Goal: Task Accomplishment & Management: Use online tool/utility

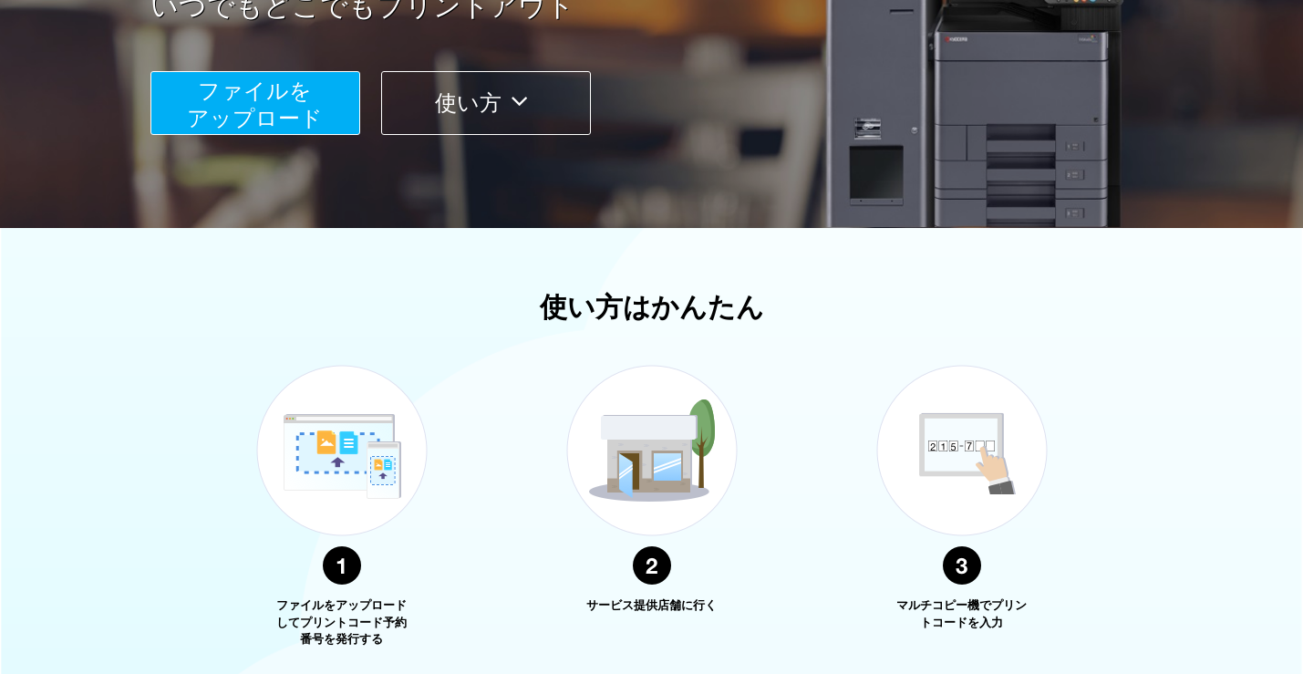
scroll to position [622, 0]
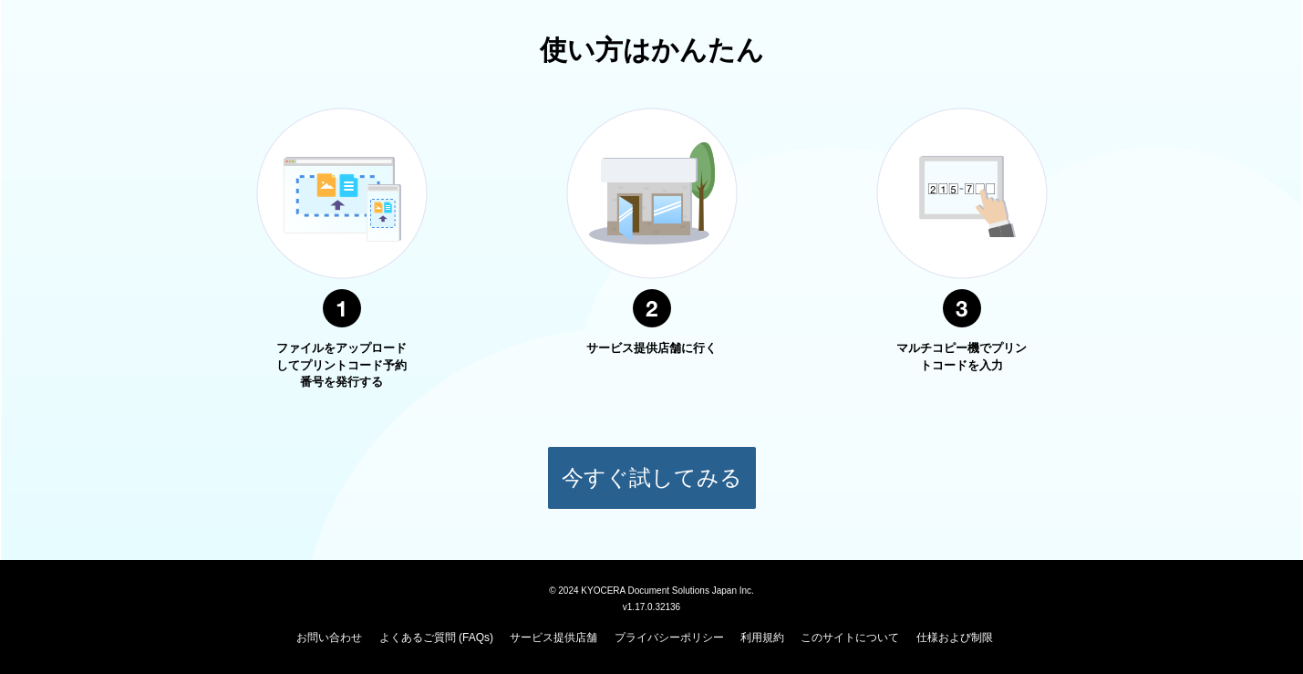
click at [648, 463] on button "今すぐ試してみる" at bounding box center [652, 478] width 210 height 64
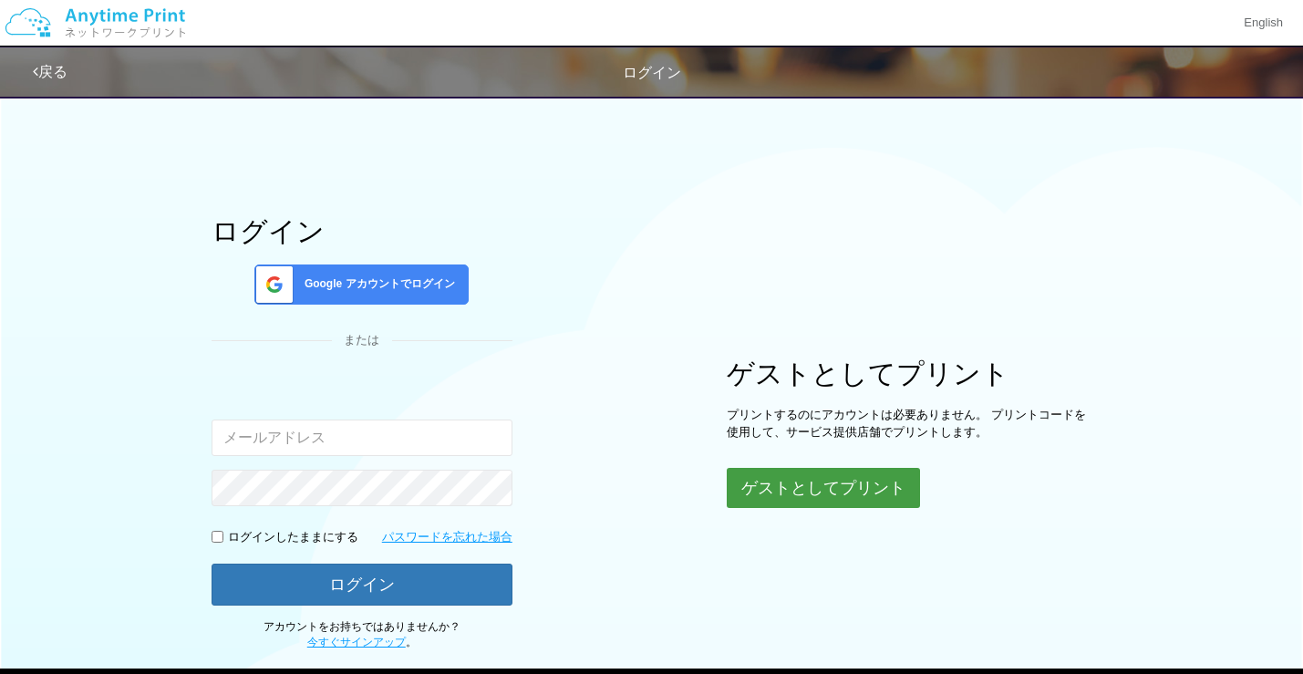
click at [767, 486] on button "ゲストとしてプリント" at bounding box center [823, 488] width 193 height 40
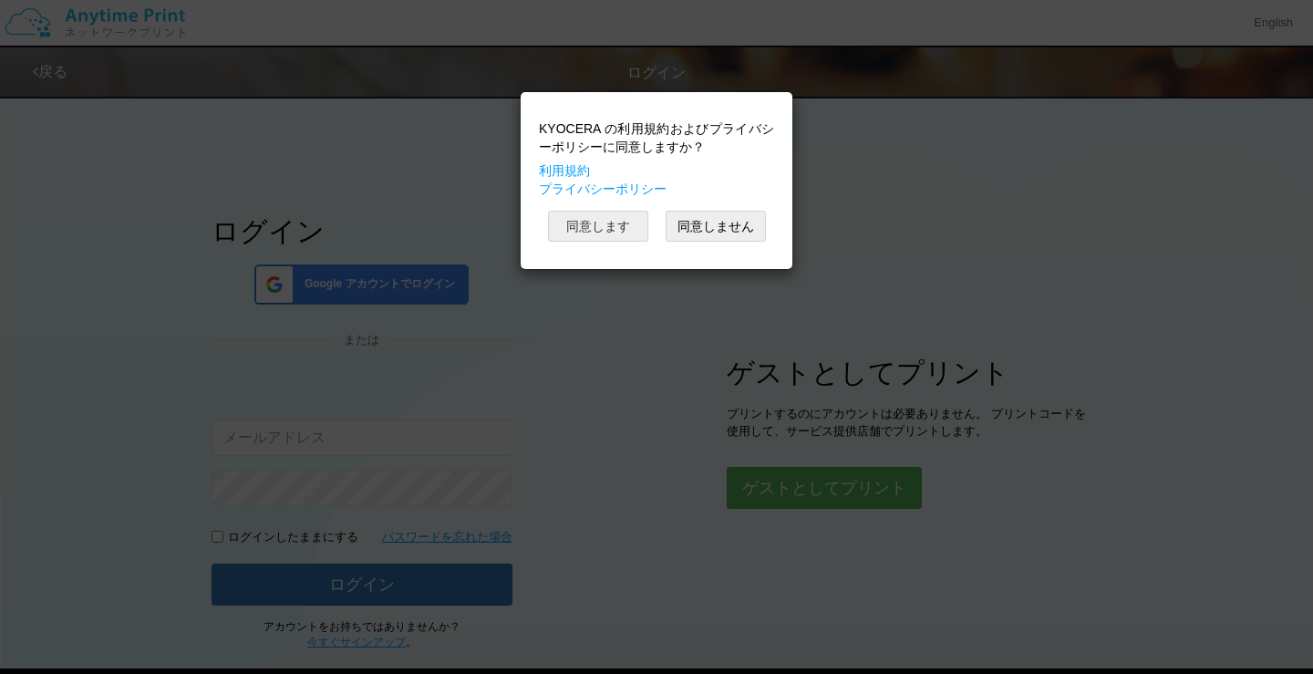
click at [587, 236] on button "同意します" at bounding box center [598, 226] width 100 height 31
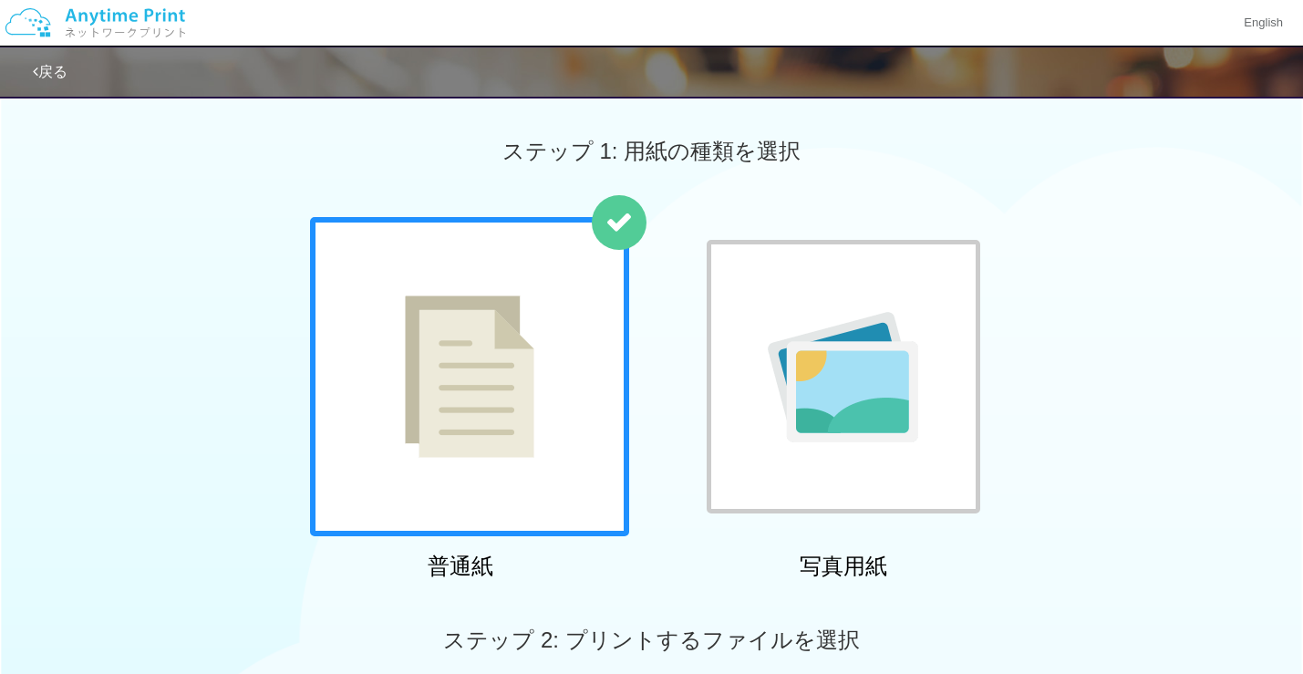
click at [542, 384] on div at bounding box center [469, 376] width 319 height 319
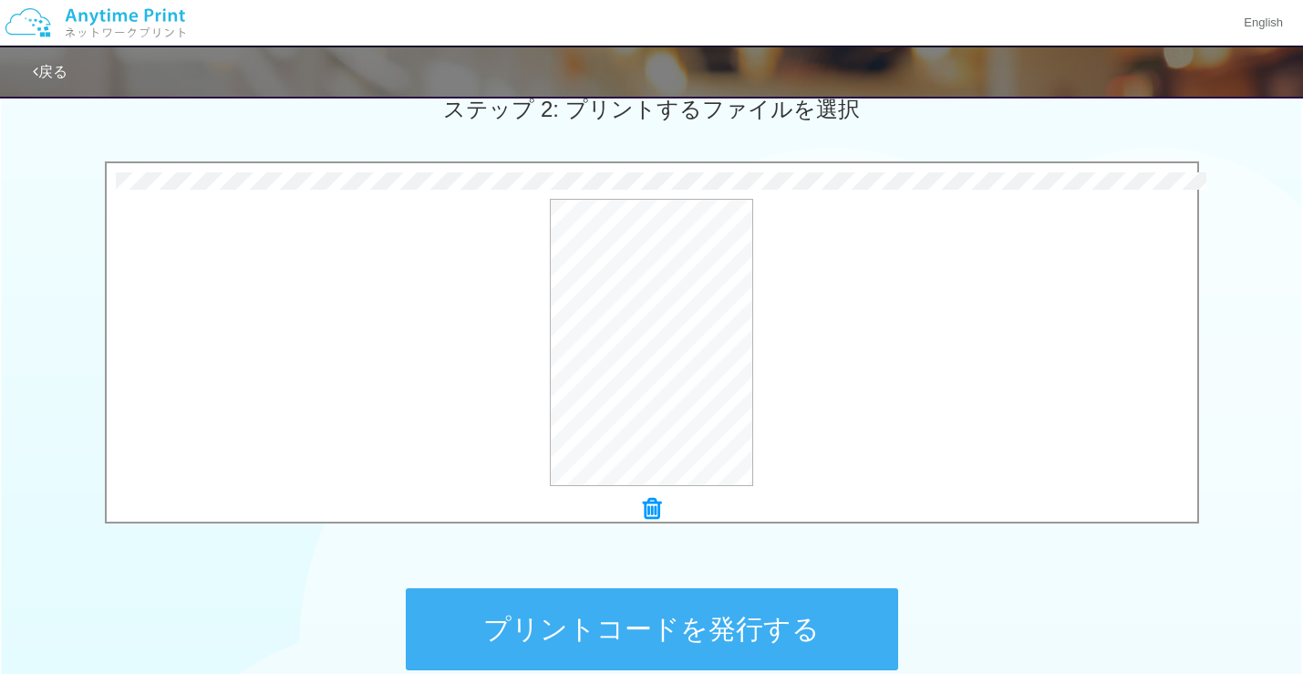
scroll to position [713, 0]
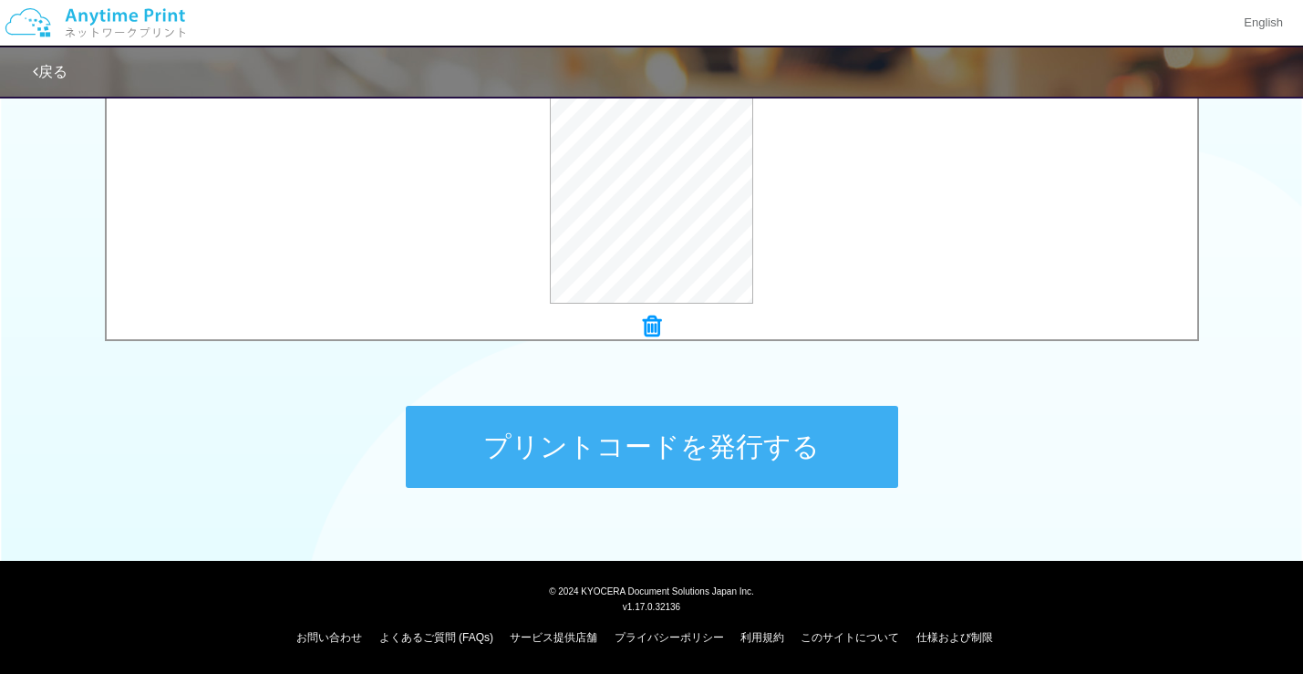
click at [636, 461] on button "プリントコードを発行する" at bounding box center [652, 447] width 492 height 82
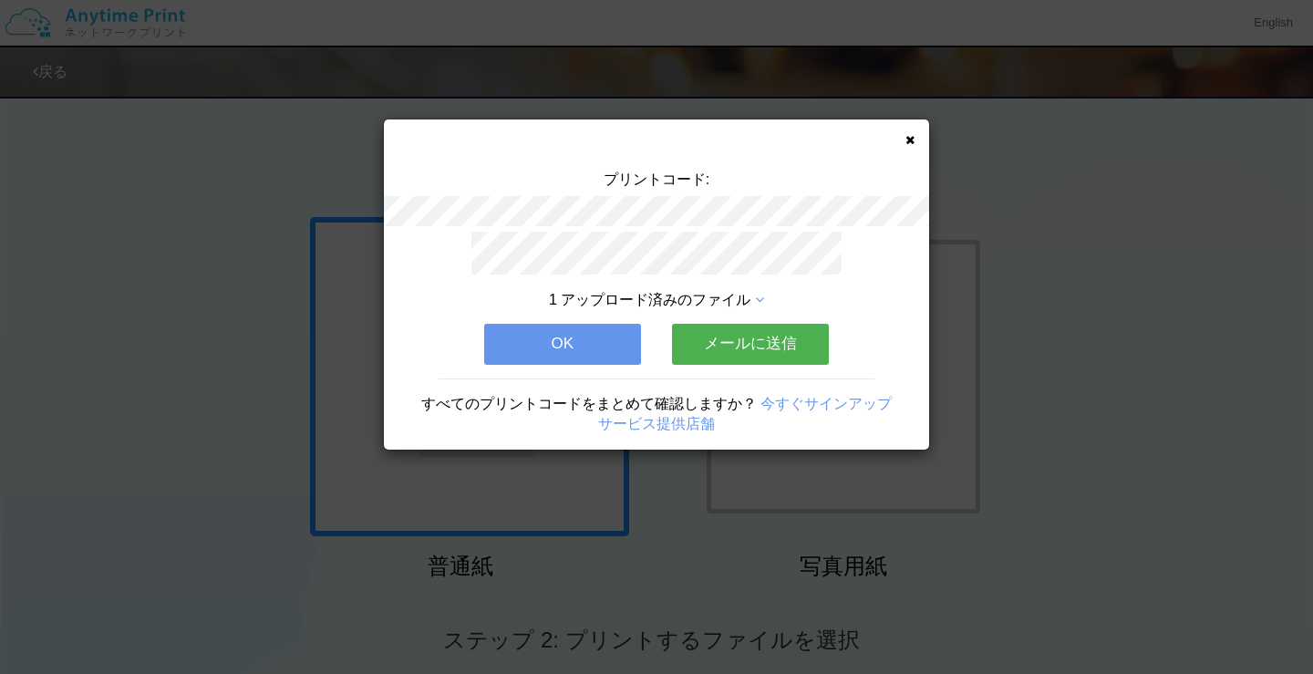
click at [581, 334] on button "OK" at bounding box center [562, 344] width 157 height 40
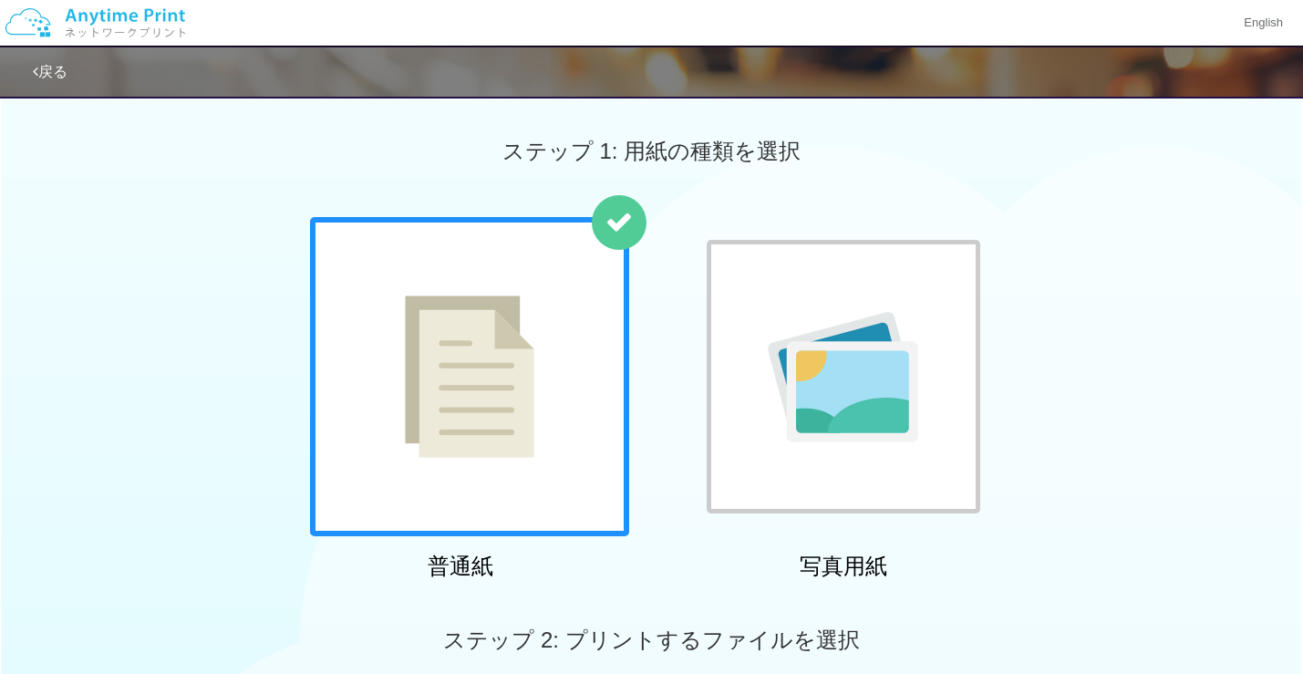
click at [531, 324] on img at bounding box center [470, 376] width 130 height 162
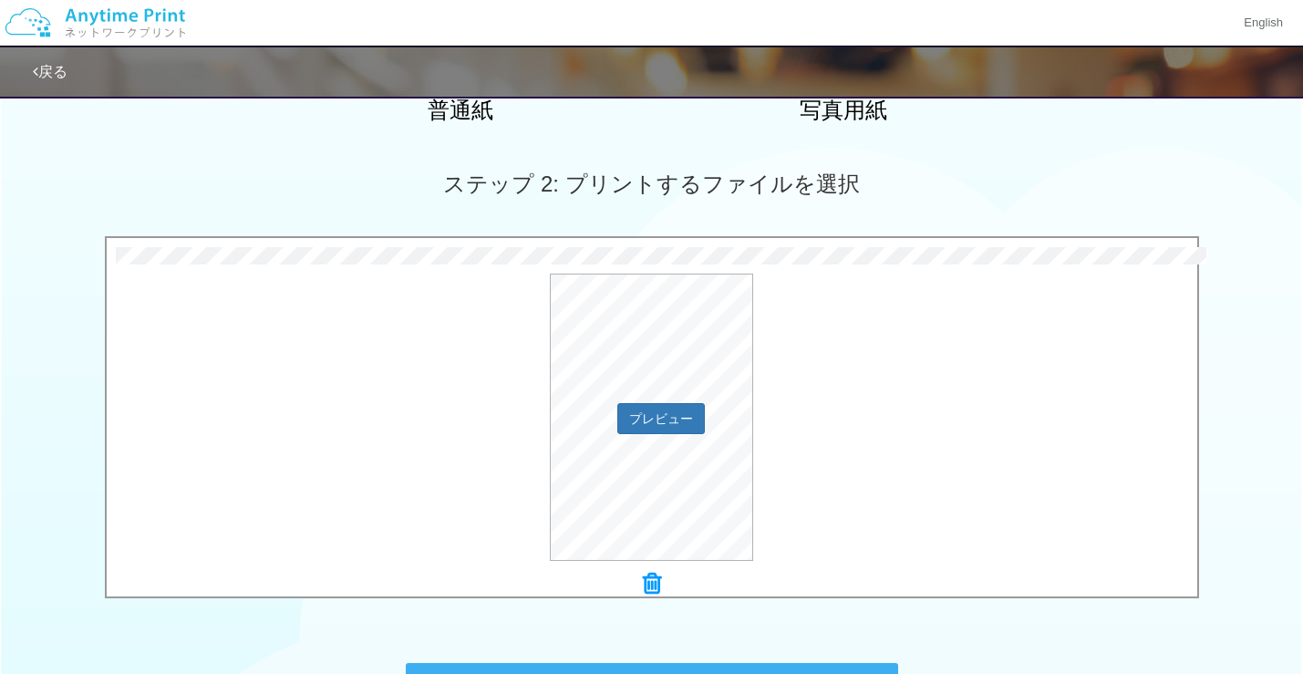
scroll to position [638, 0]
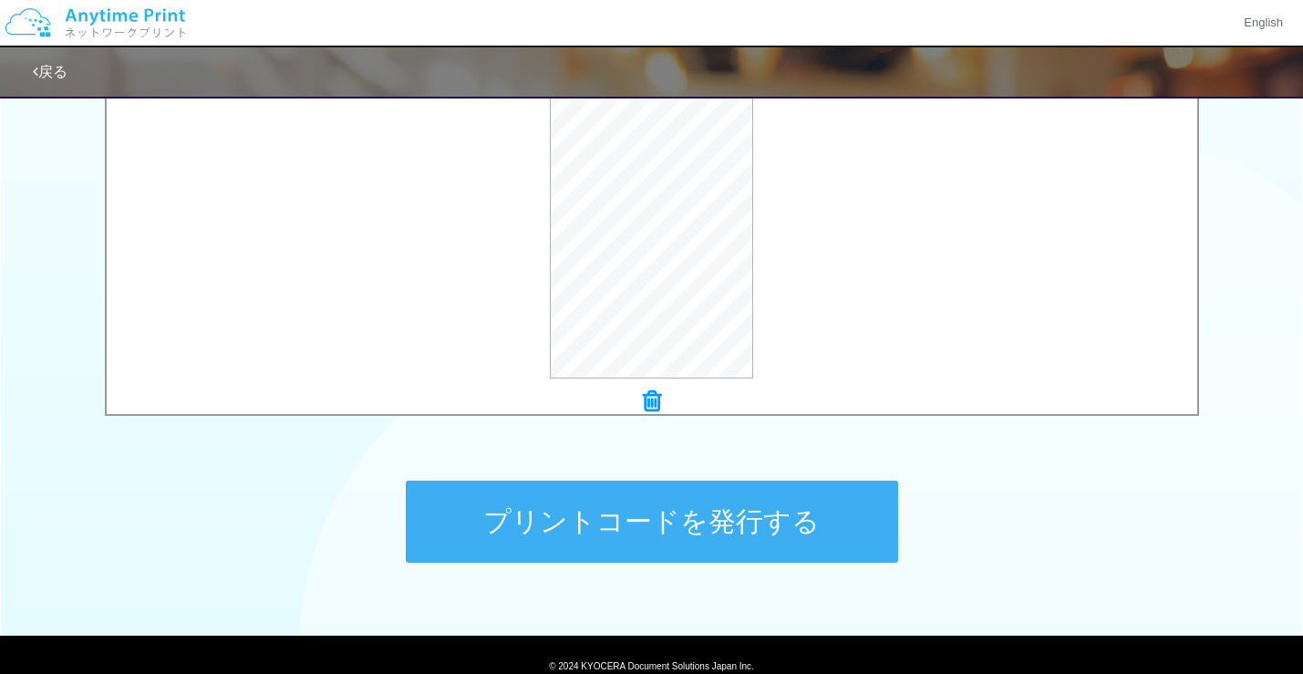
click at [699, 513] on button "プリントコードを発行する" at bounding box center [652, 522] width 492 height 82
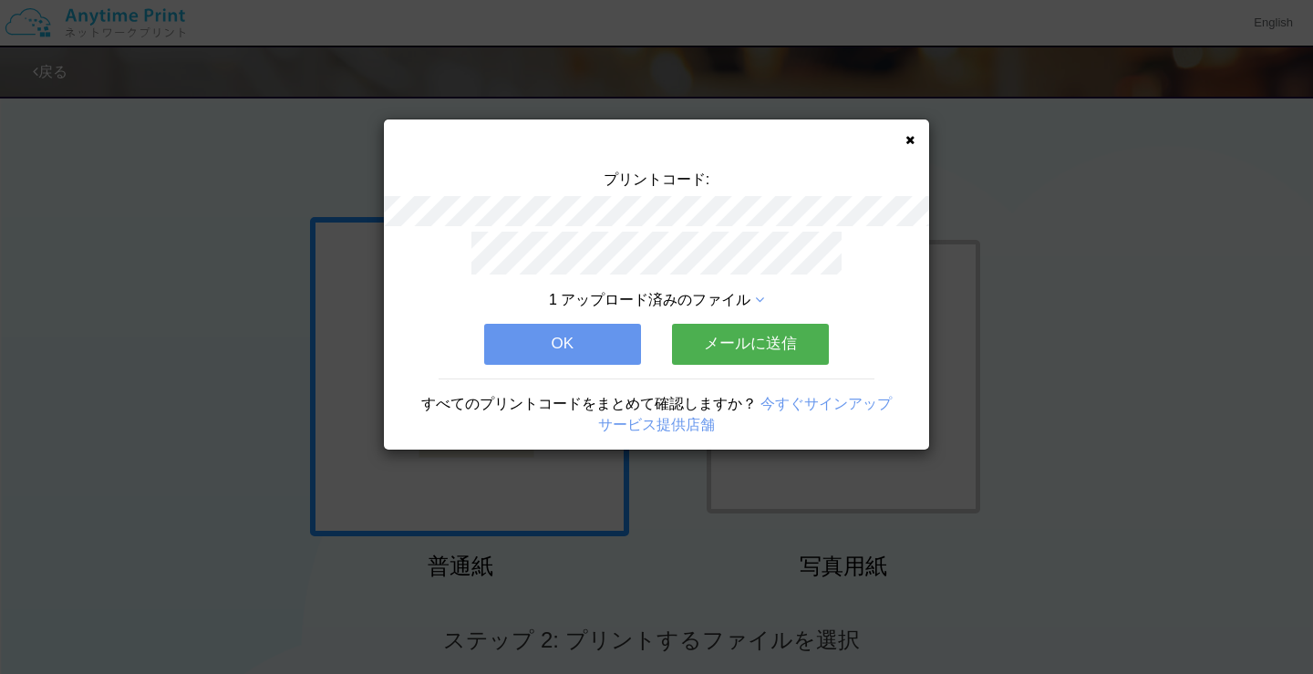
click at [571, 329] on button "OK" at bounding box center [562, 344] width 157 height 40
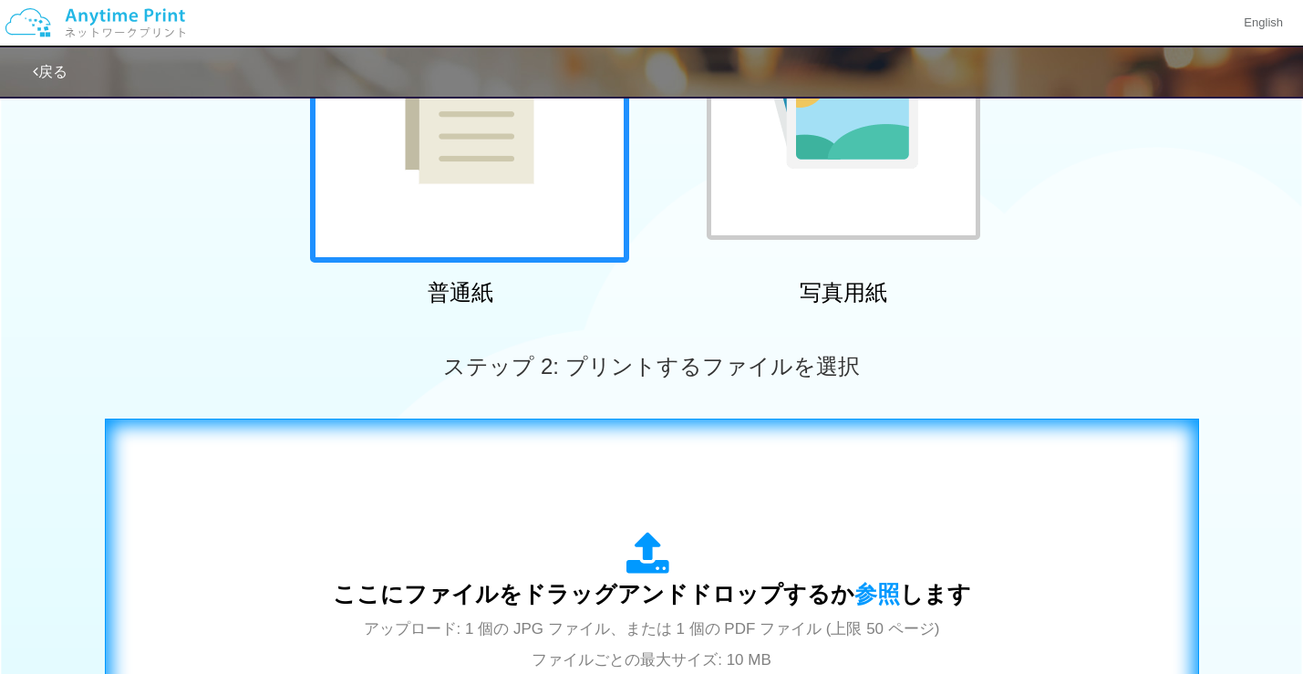
scroll to position [547, 0]
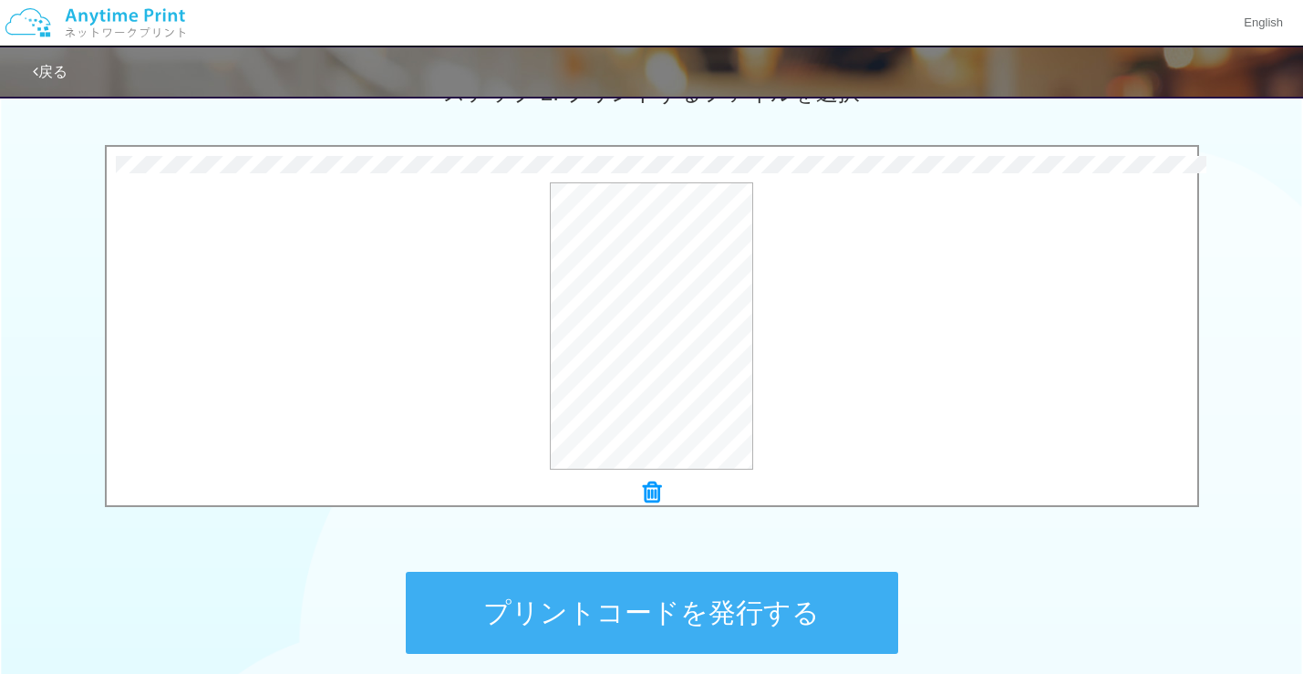
click at [621, 594] on button "プリントコードを発行する" at bounding box center [652, 613] width 492 height 82
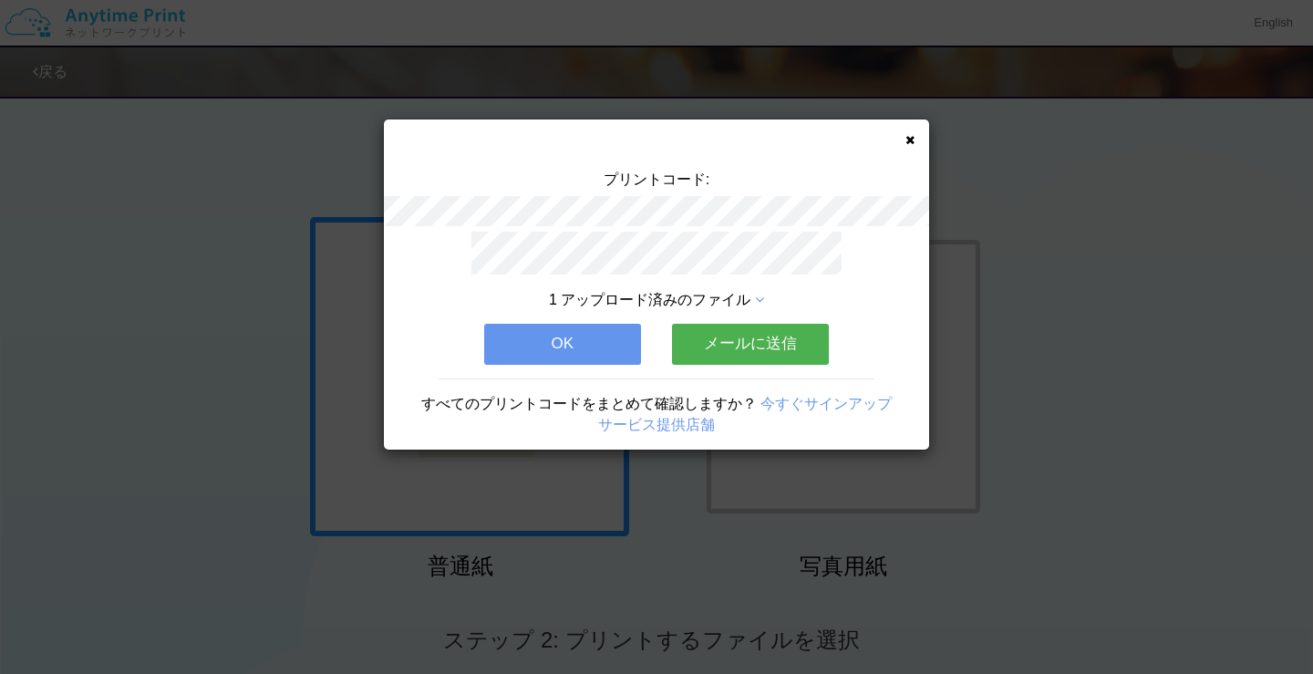
click at [97, 175] on div "プリントコード: 1 アップロード済みのファイル OK メールに送信 すべてのプリントコードをまとめて確認しますか？ 今すぐサインアップ サービス提供店舗" at bounding box center [656, 337] width 1313 height 674
click at [906, 140] on icon at bounding box center [910, 140] width 9 height 12
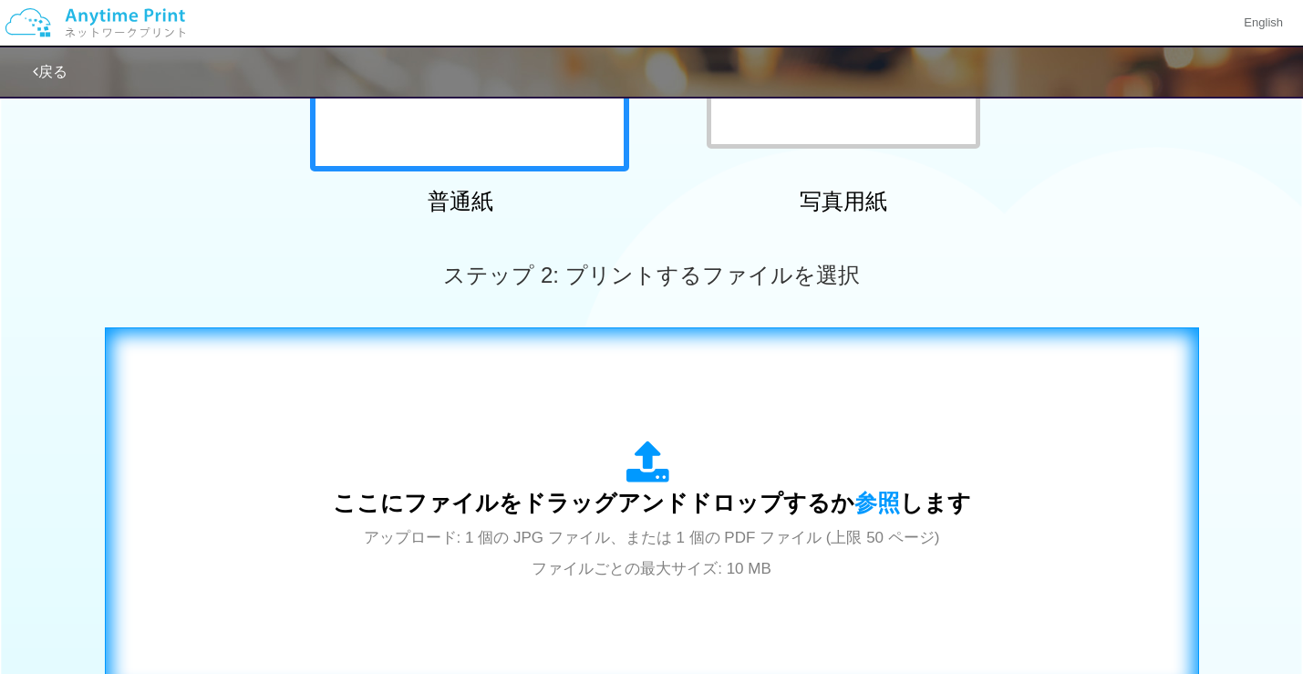
scroll to position [547, 0]
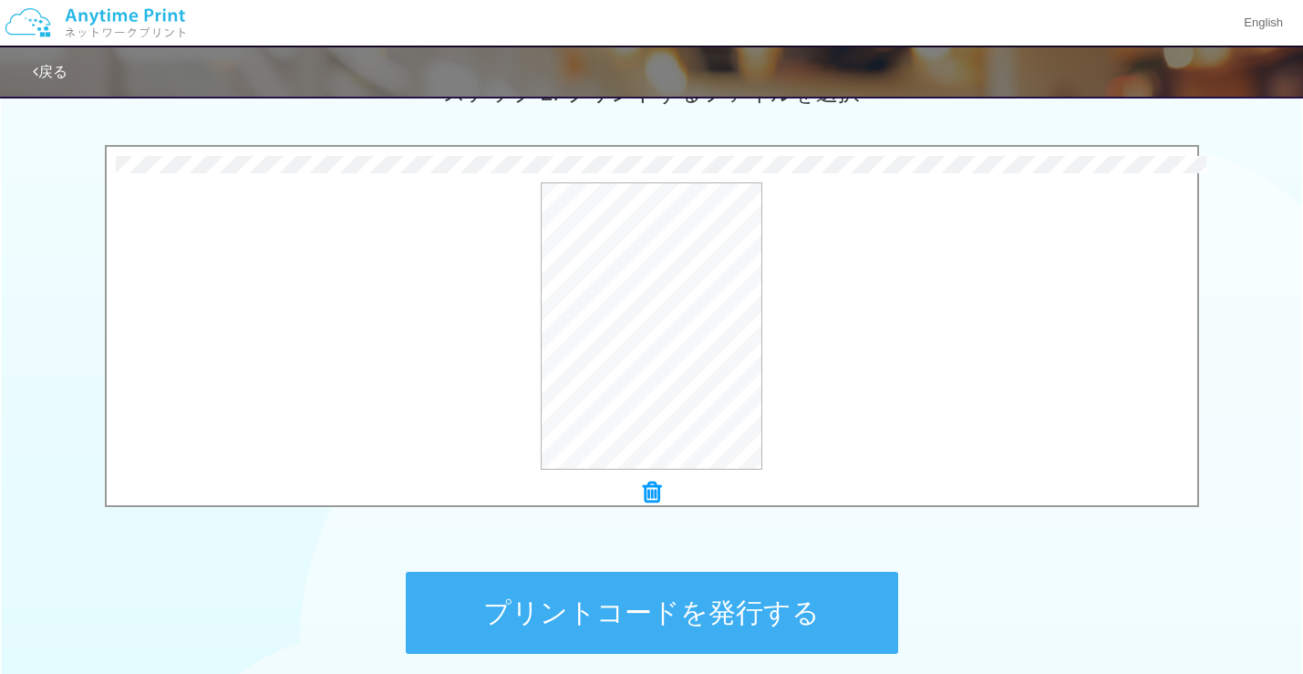
click at [527, 597] on button "プリントコードを発行する" at bounding box center [652, 613] width 492 height 82
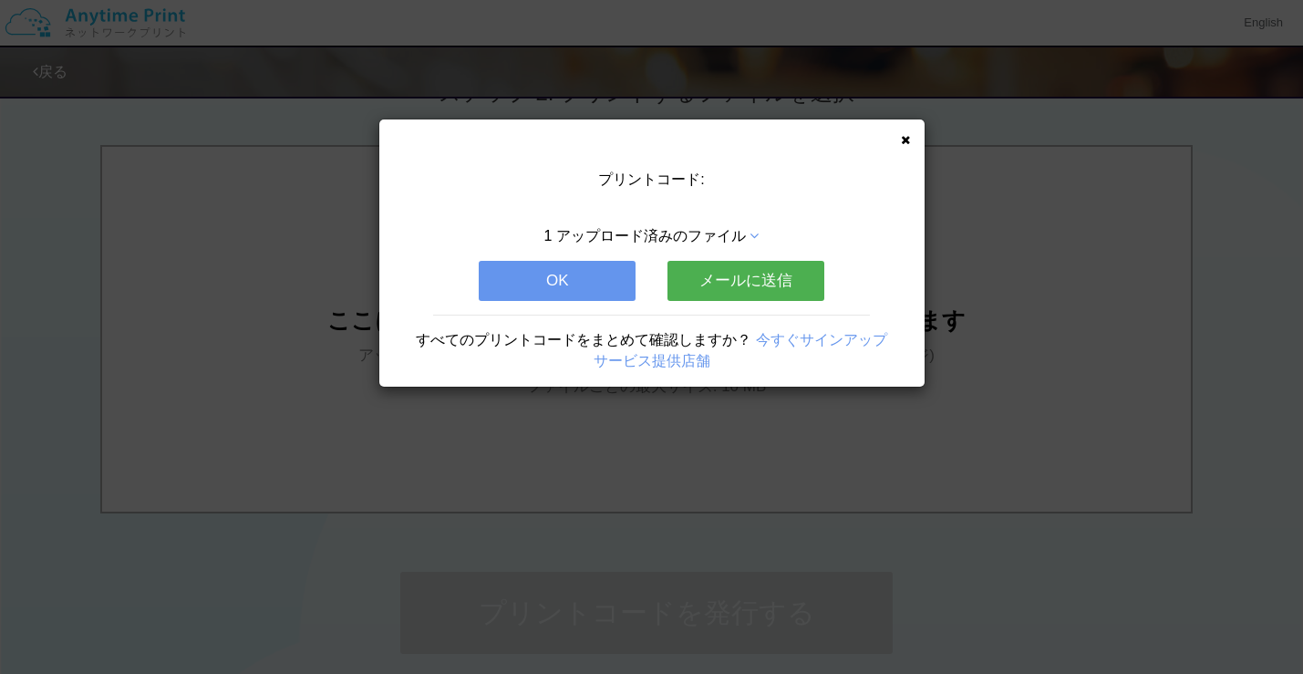
scroll to position [0, 0]
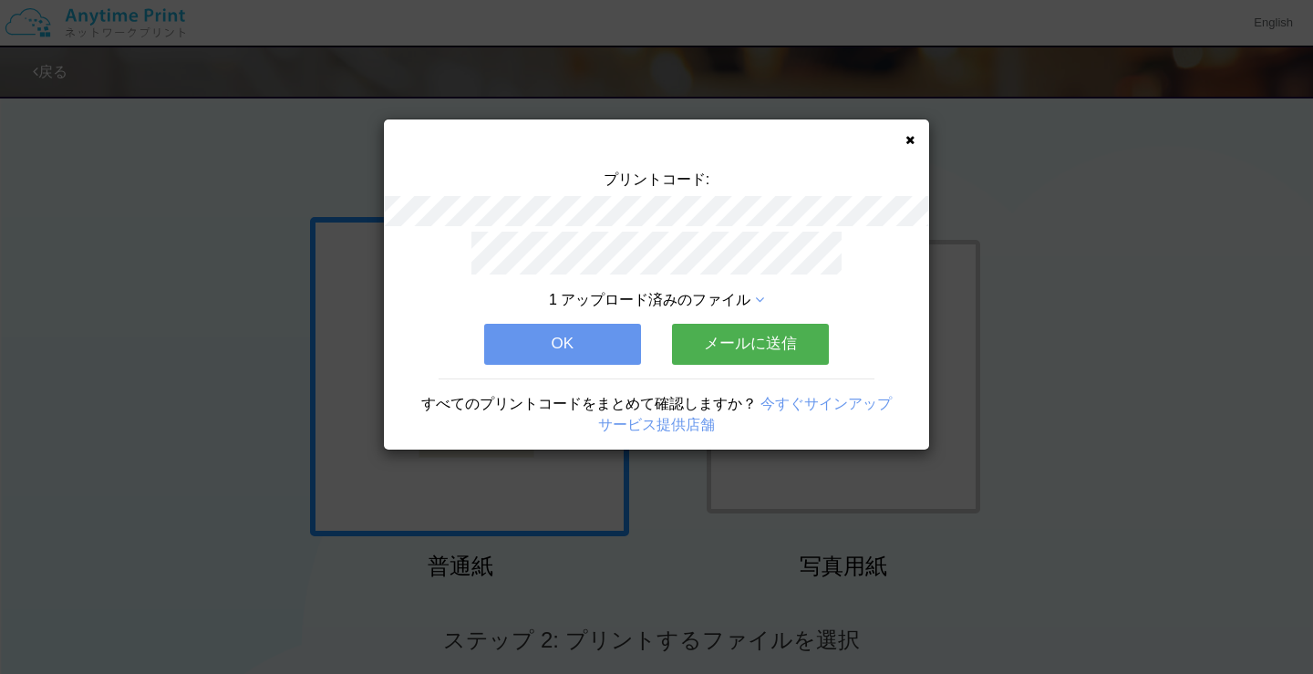
click at [108, 281] on div "プリントコード: 1 アップロード済みのファイル OK メールに送信 すべてのプリントコードをまとめて確認しますか？ 今すぐサインアップ サービス提供店舗" at bounding box center [656, 337] width 1313 height 674
click at [572, 338] on button "OK" at bounding box center [562, 344] width 157 height 40
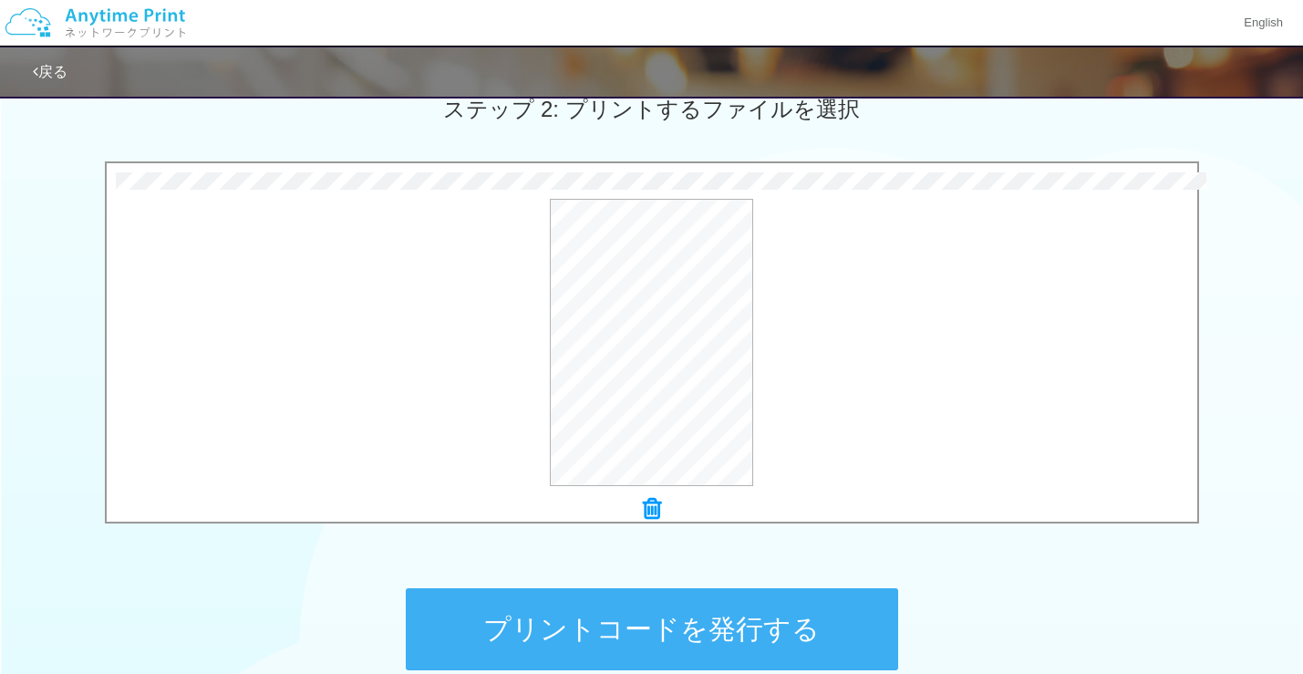
scroll to position [713, 0]
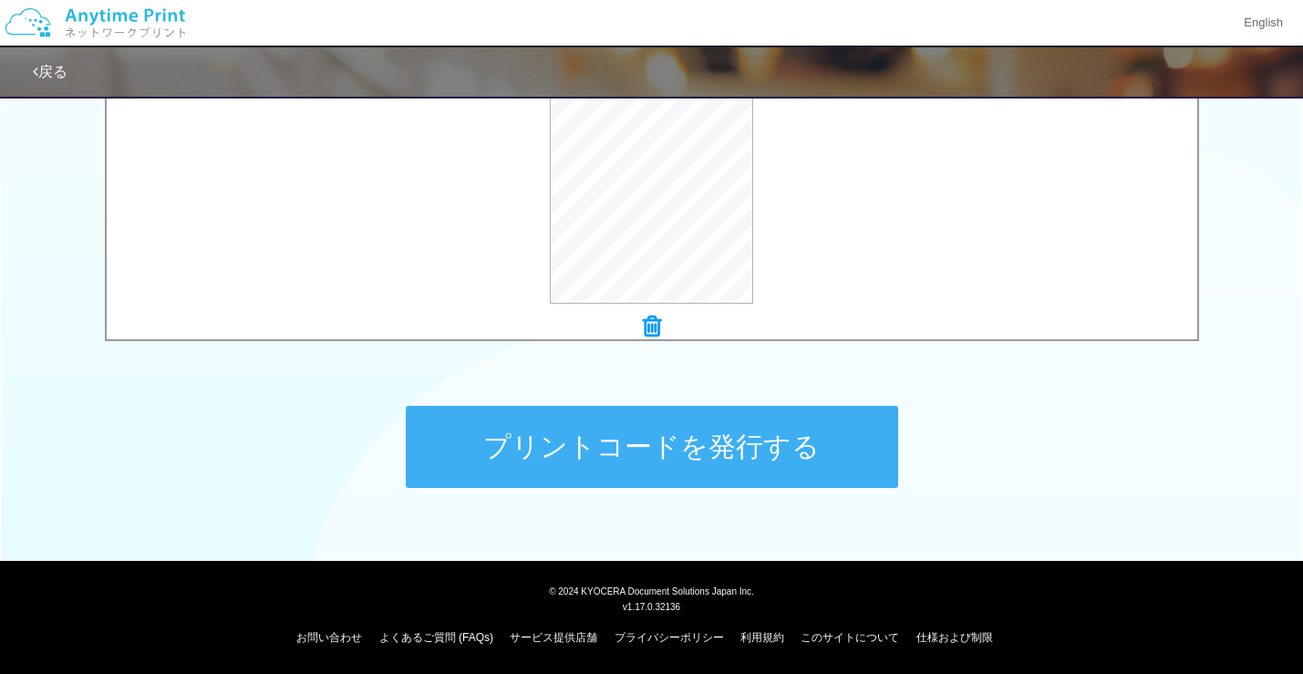
click at [538, 458] on button "プリントコードを発行する" at bounding box center [652, 447] width 492 height 82
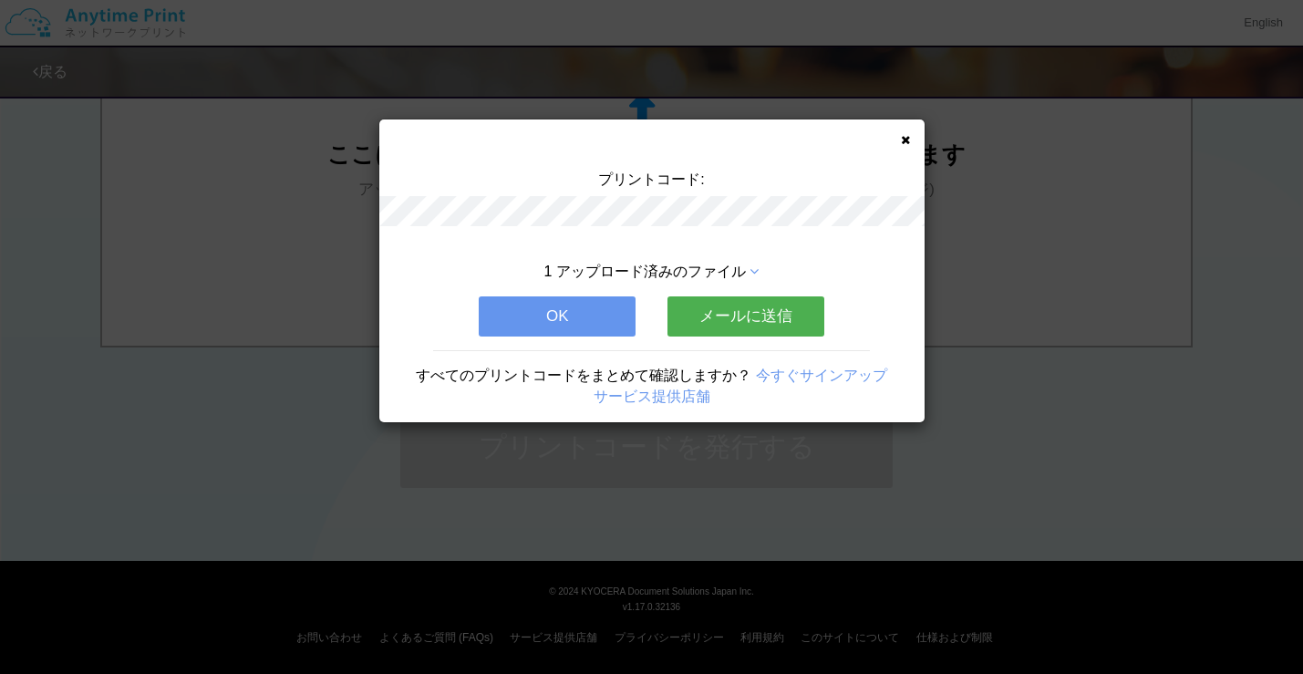
scroll to position [0, 0]
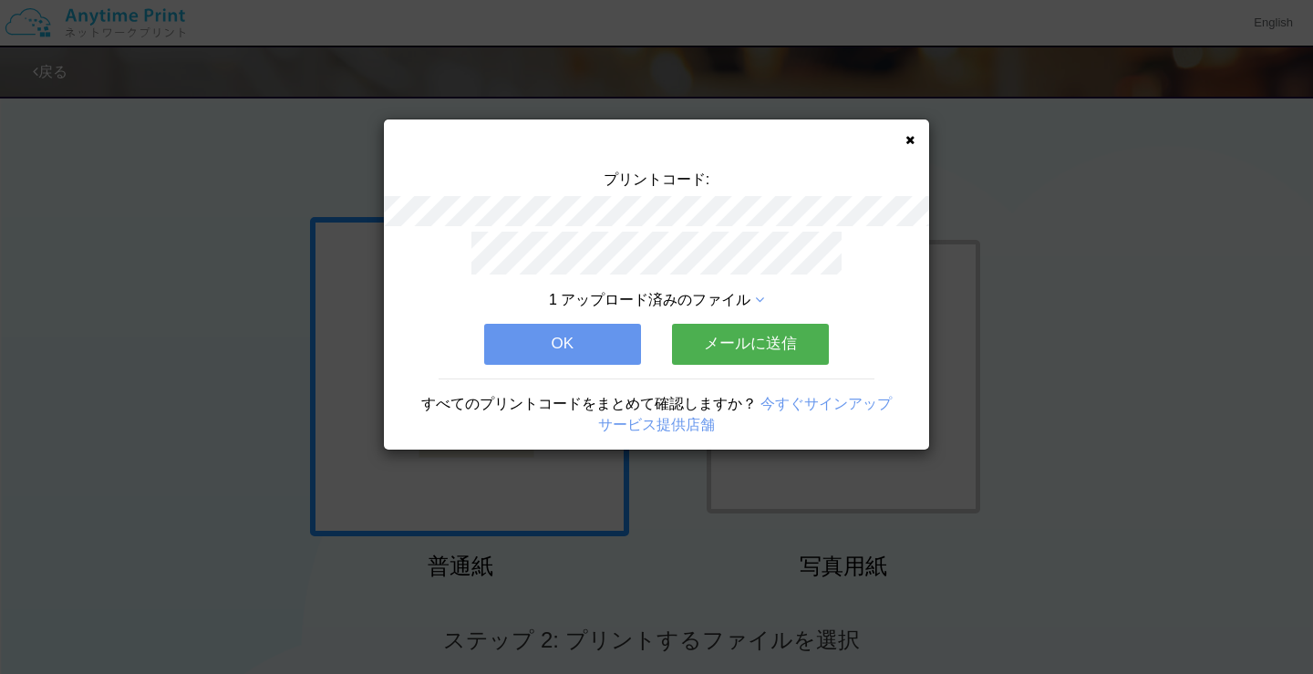
click at [167, 337] on div "プリントコード: 1 アップロード済みのファイル OK メールに送信 すべてのプリントコードをまとめて確認しますか？ 今すぐサインアップ サービス提供店舗" at bounding box center [656, 337] width 1313 height 674
click at [624, 264] on div "プリントコード: 1 アップロード済みのファイル OK メールに送信 すべてのプリントコードをまとめて確認しますか？ 今すぐサインアップ サービス提供店舗" at bounding box center [656, 284] width 545 height 330
click at [592, 340] on button "OK" at bounding box center [562, 344] width 157 height 40
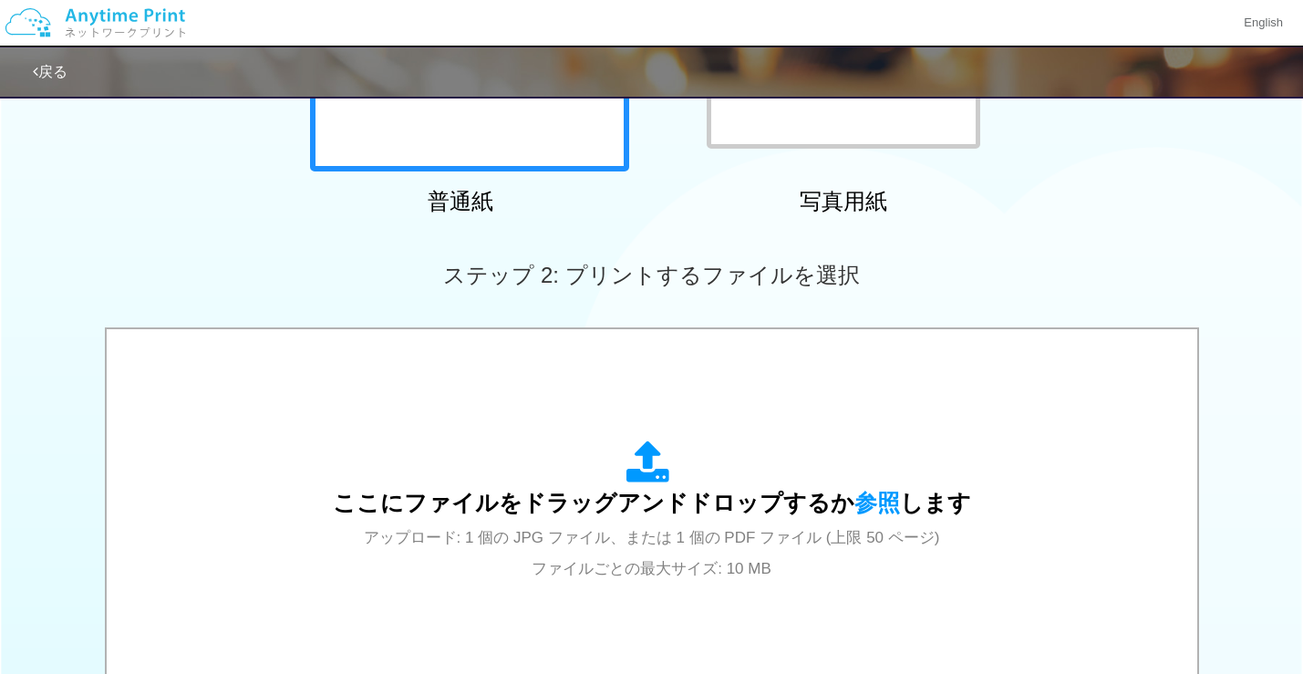
scroll to position [547, 0]
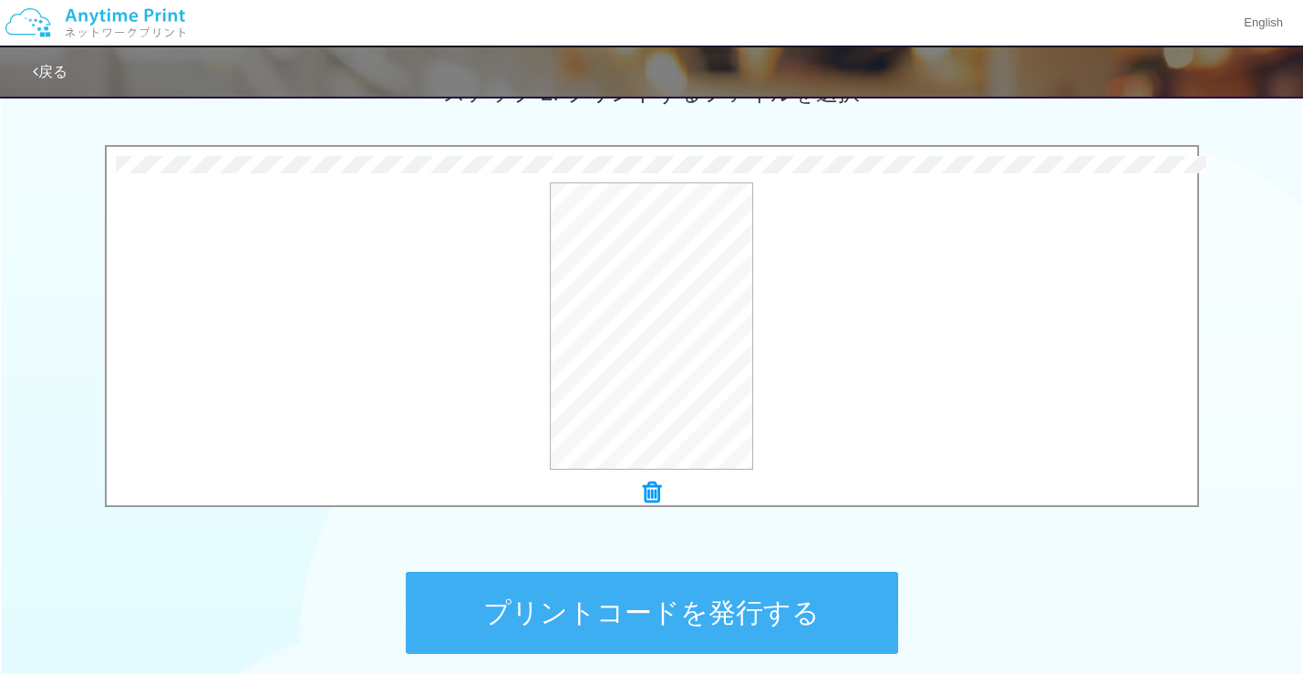
click at [551, 596] on button "プリントコードを発行する" at bounding box center [652, 613] width 492 height 82
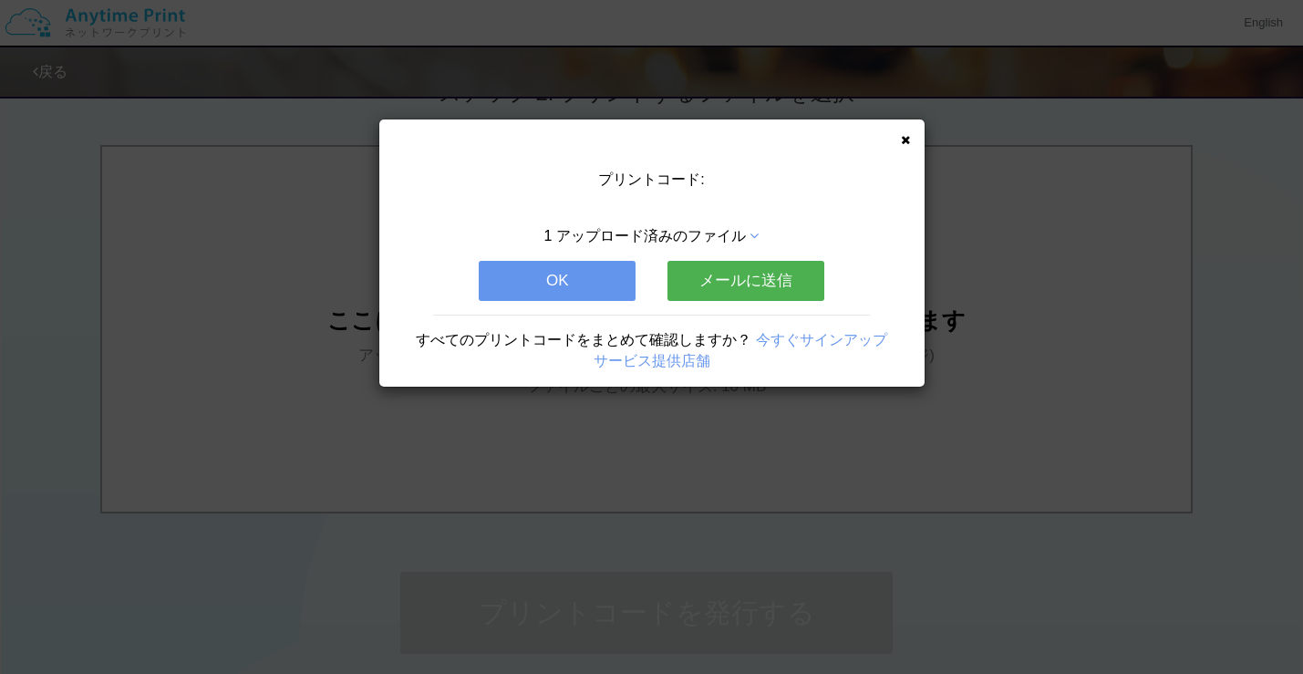
scroll to position [0, 0]
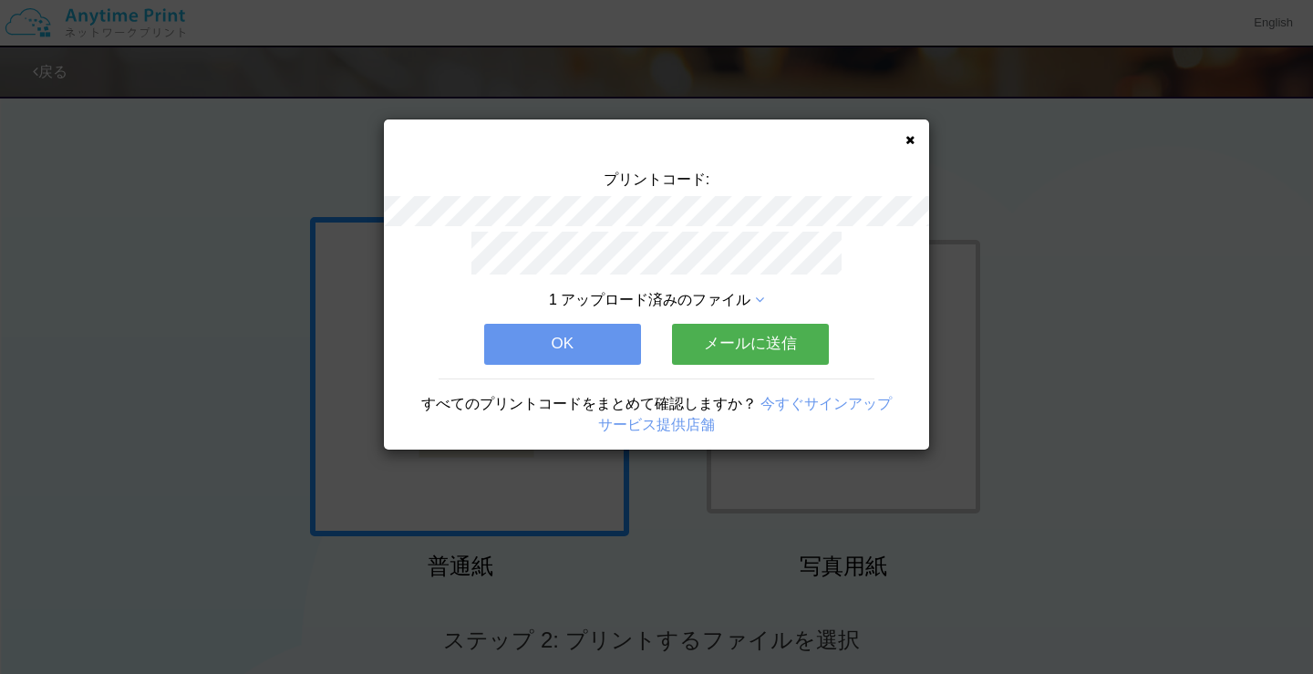
click at [909, 144] on icon at bounding box center [910, 140] width 9 height 12
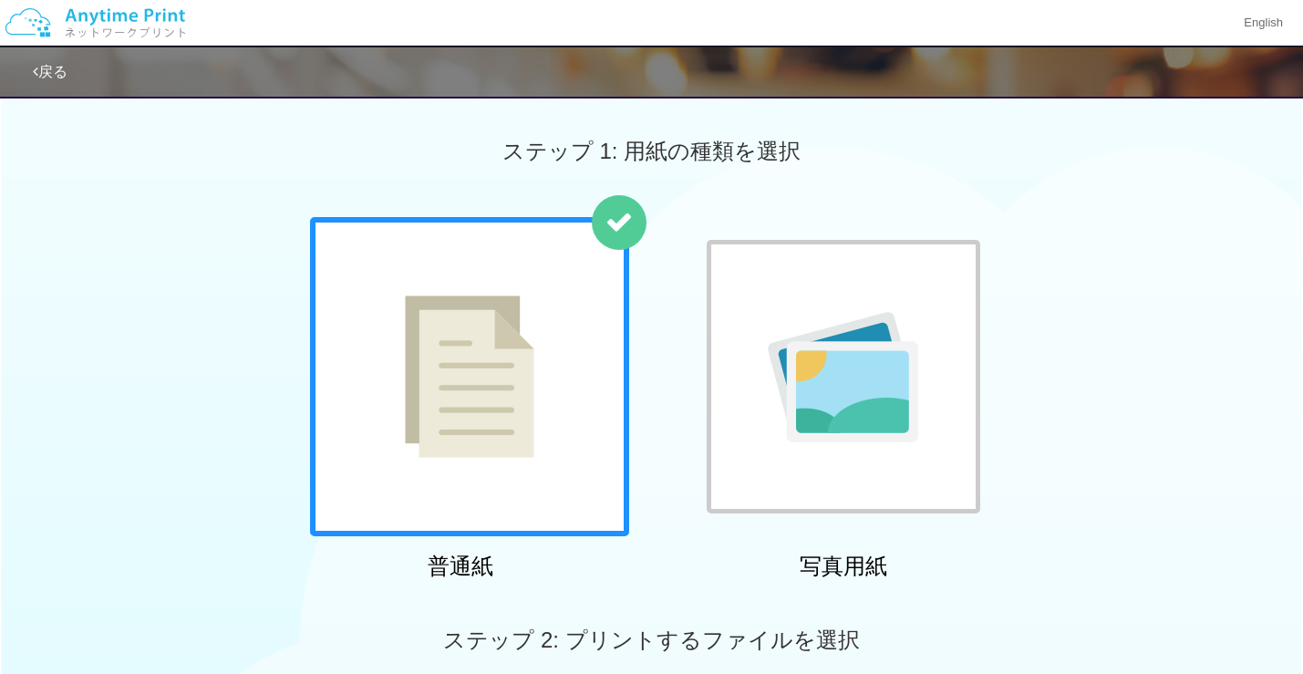
click at [632, 571] on div "普通紙 写真用紙" at bounding box center [652, 402] width 702 height 370
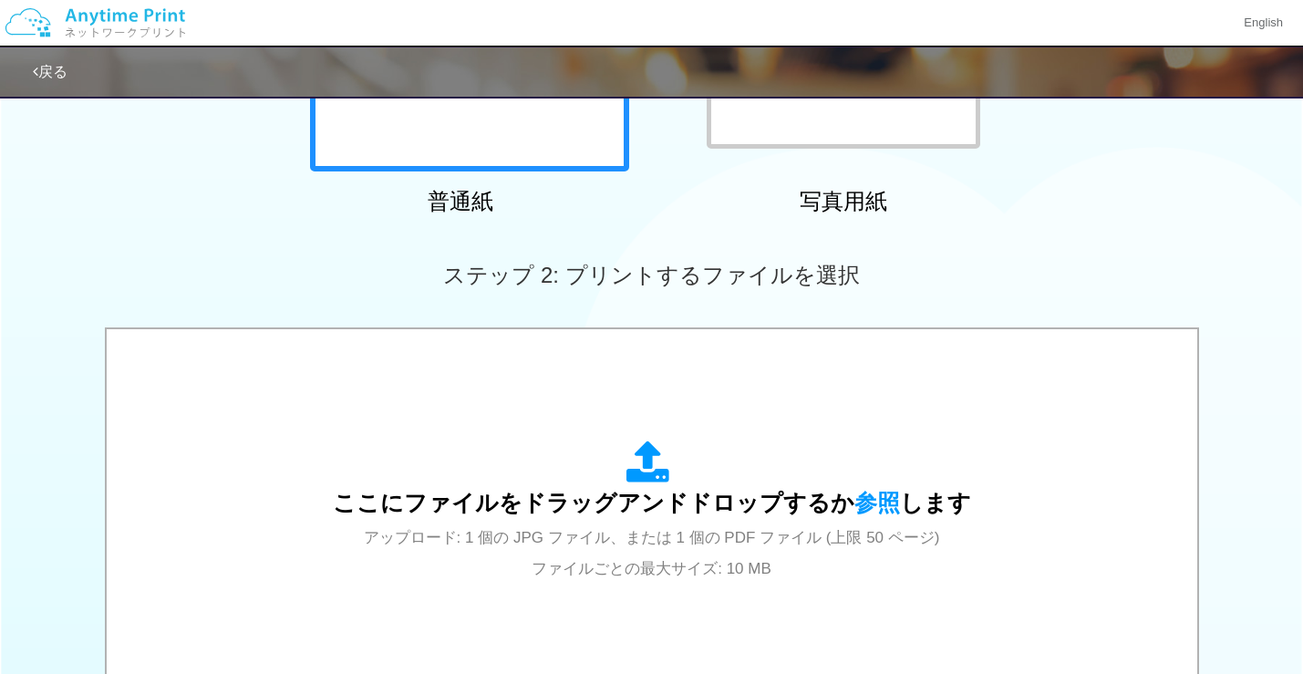
scroll to position [547, 0]
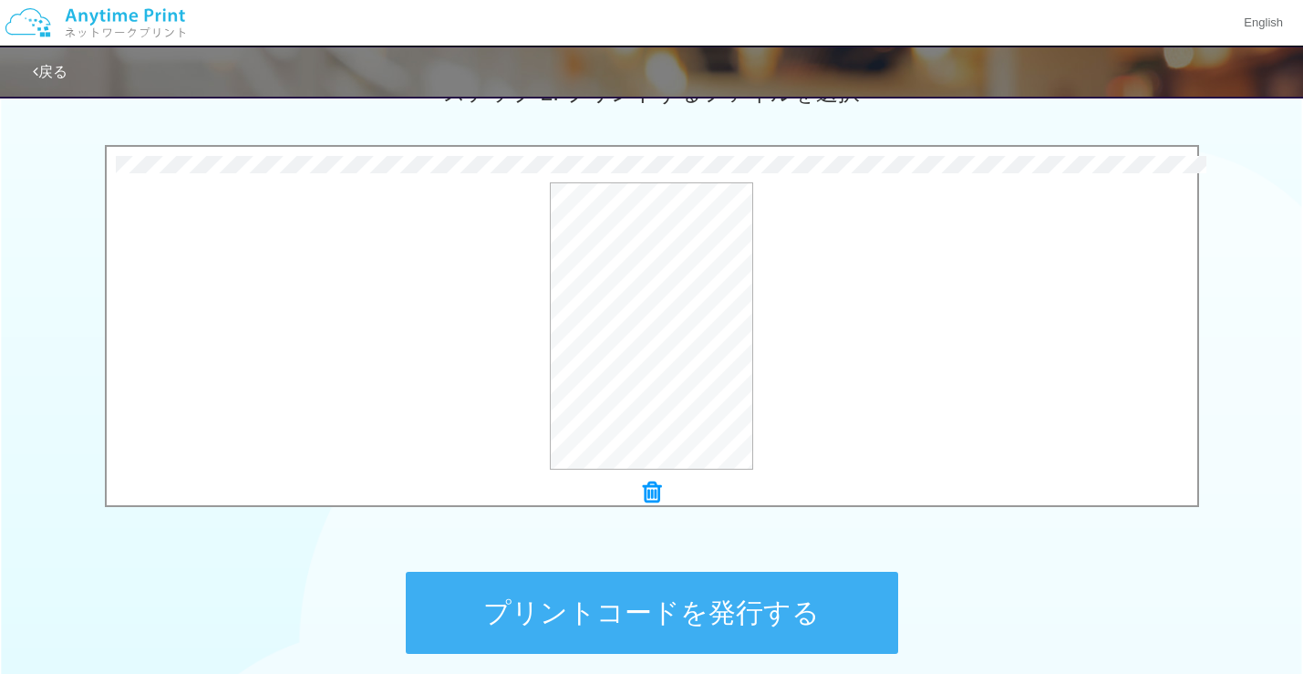
click at [611, 587] on button "プリントコードを発行する" at bounding box center [652, 613] width 492 height 82
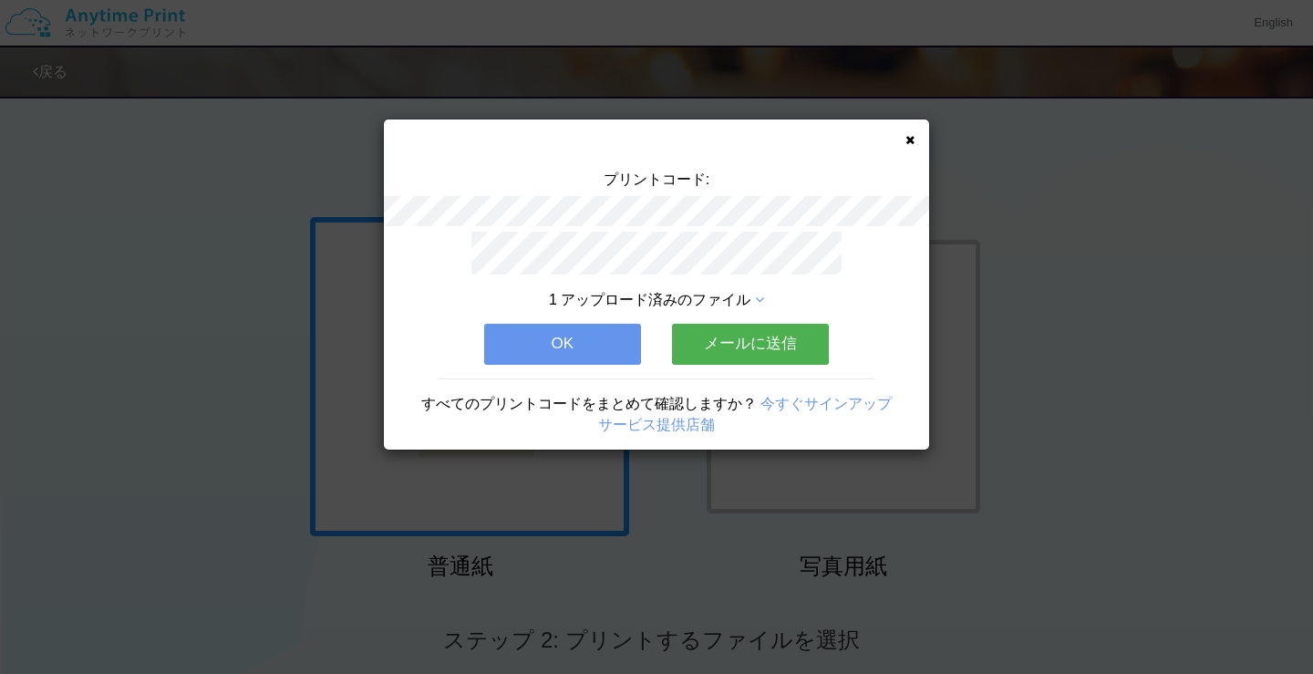
click at [122, 285] on div "プリントコード: 1 アップロード済みのファイル OK メールに送信 すべてのプリントコードをまとめて確認しますか？ 今すぐサインアップ サービス提供店舗" at bounding box center [656, 337] width 1313 height 674
click at [565, 341] on button "OK" at bounding box center [562, 344] width 157 height 40
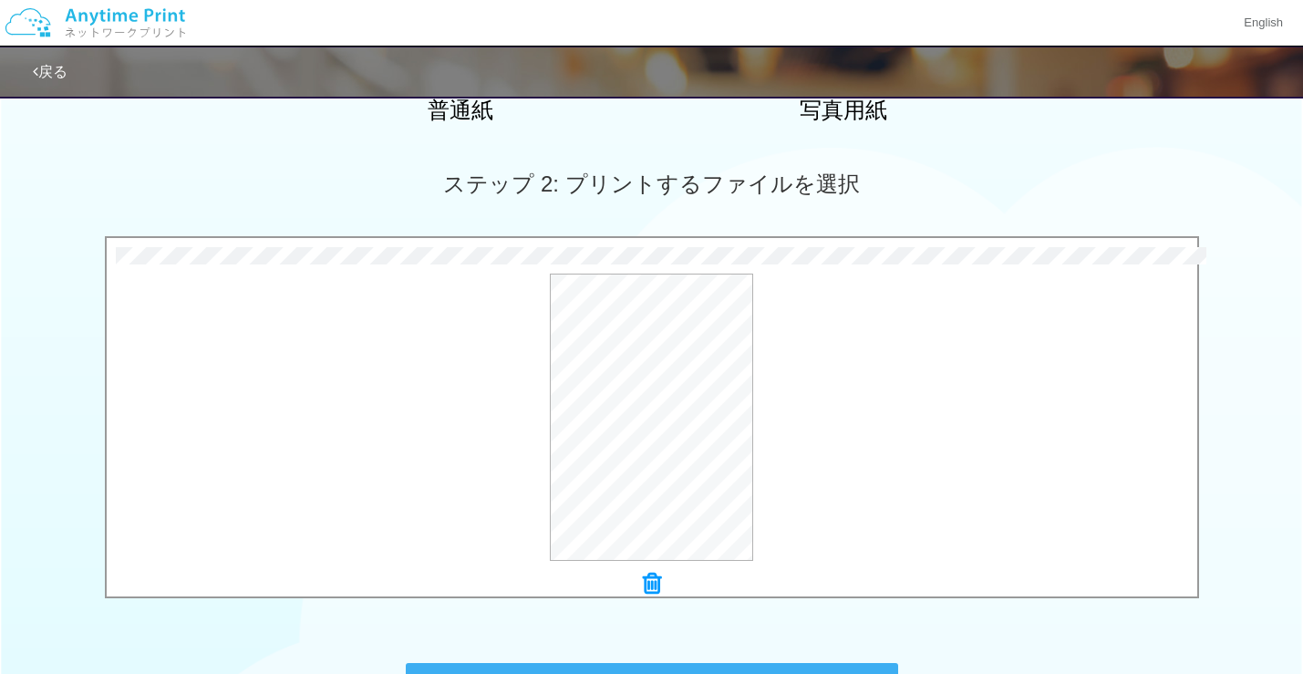
scroll to position [713, 0]
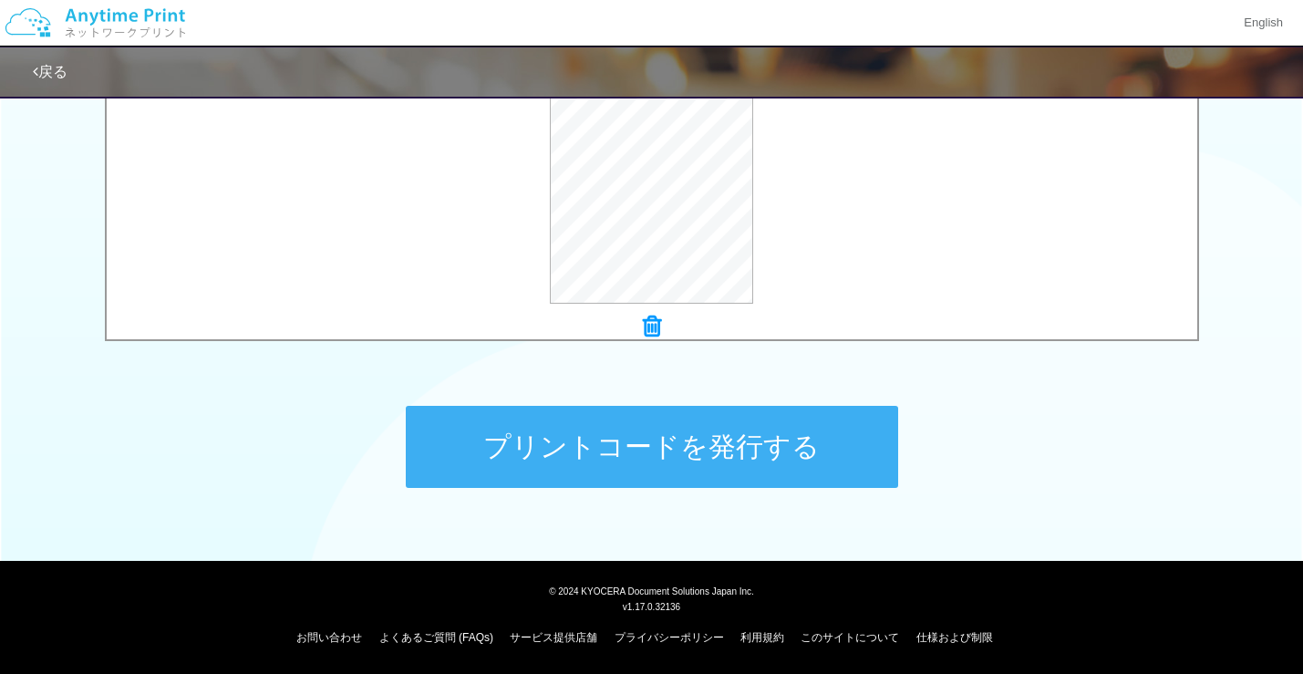
click at [569, 432] on button "プリントコードを発行する" at bounding box center [652, 447] width 492 height 82
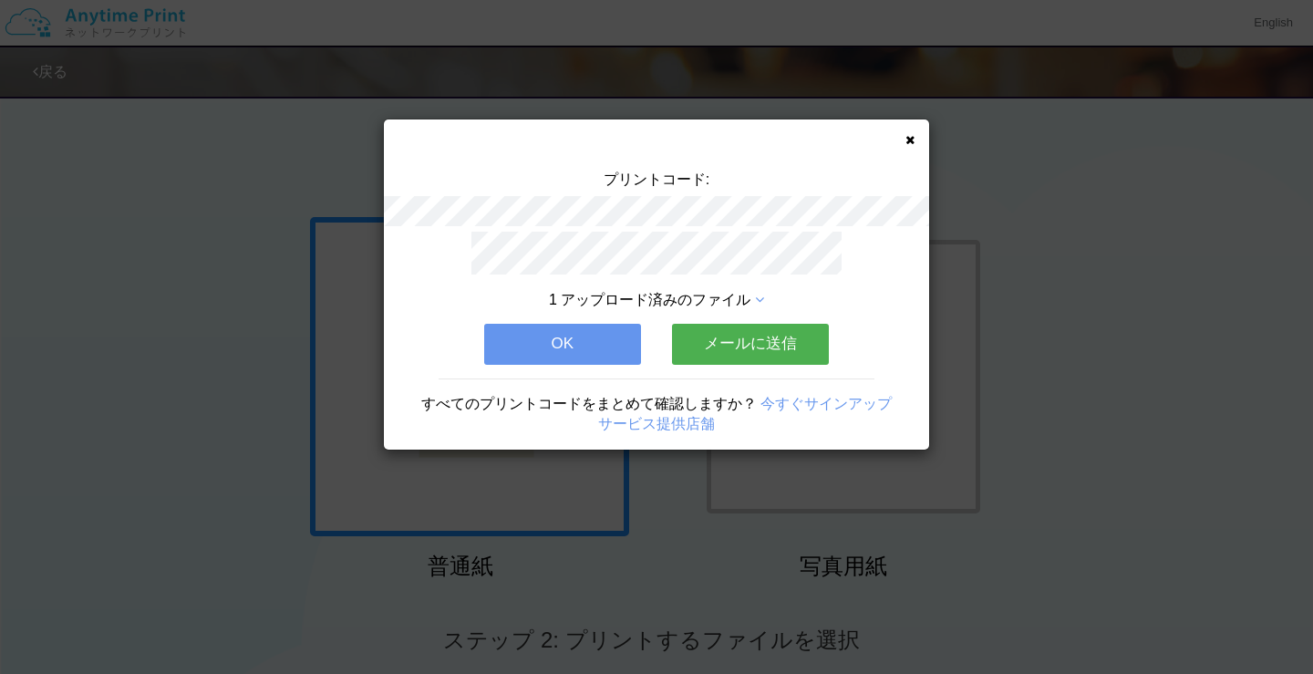
click at [136, 327] on div "プリントコード: 1 アップロード済みのファイル OK メールに送信 すべてのプリントコードをまとめて確認しますか？ 今すぐサインアップ サービス提供店舗" at bounding box center [656, 337] width 1313 height 674
click at [543, 337] on button "OK" at bounding box center [562, 344] width 157 height 40
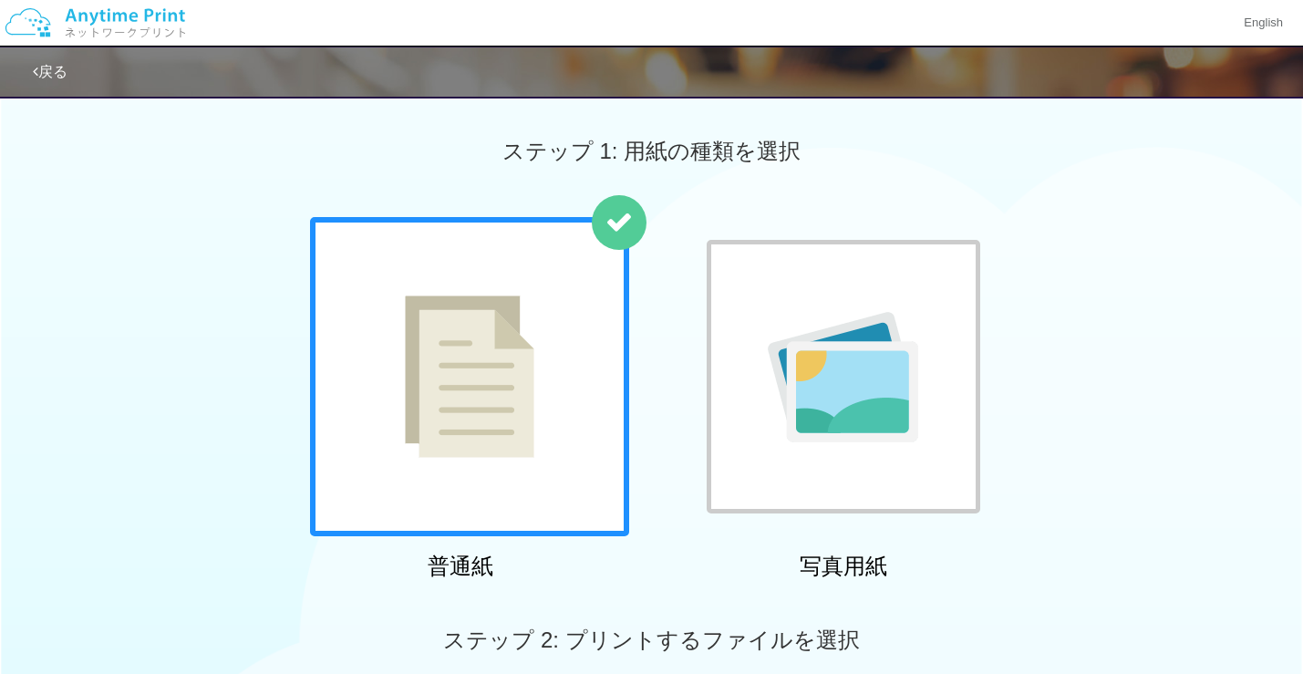
click at [628, 601] on div "ステップ 2: プリントするファイルを選択" at bounding box center [651, 640] width 1303 height 104
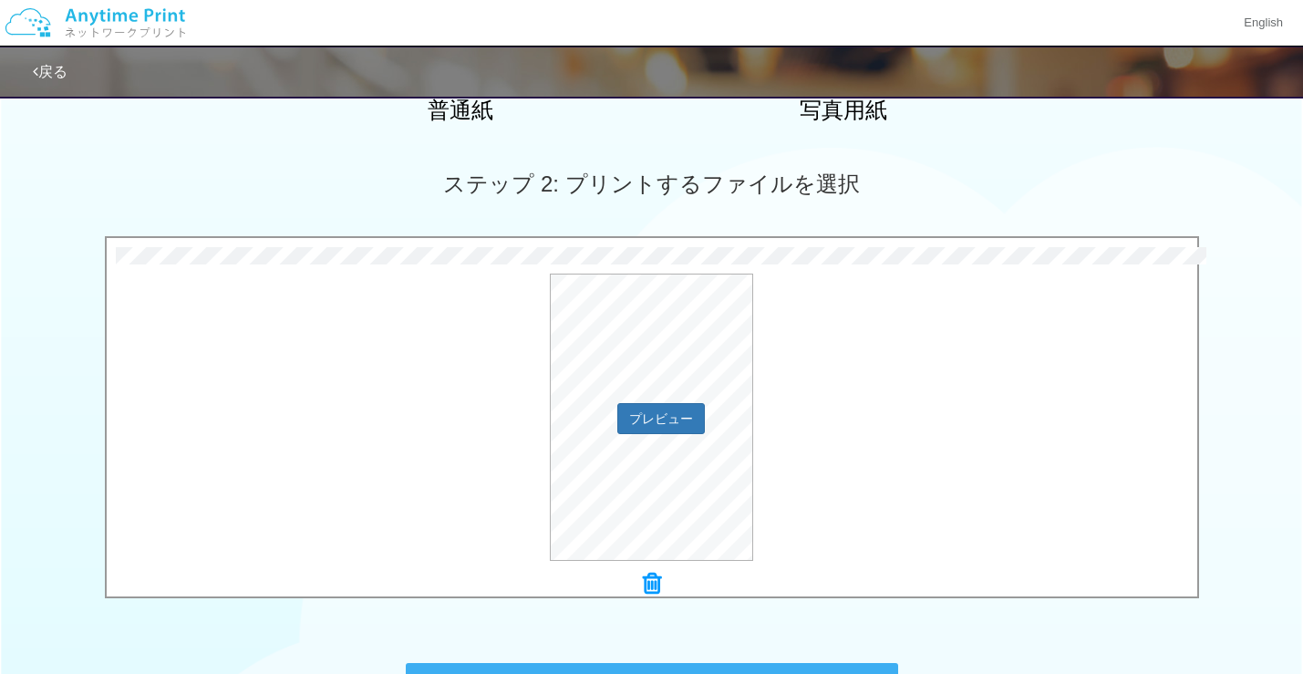
scroll to position [638, 0]
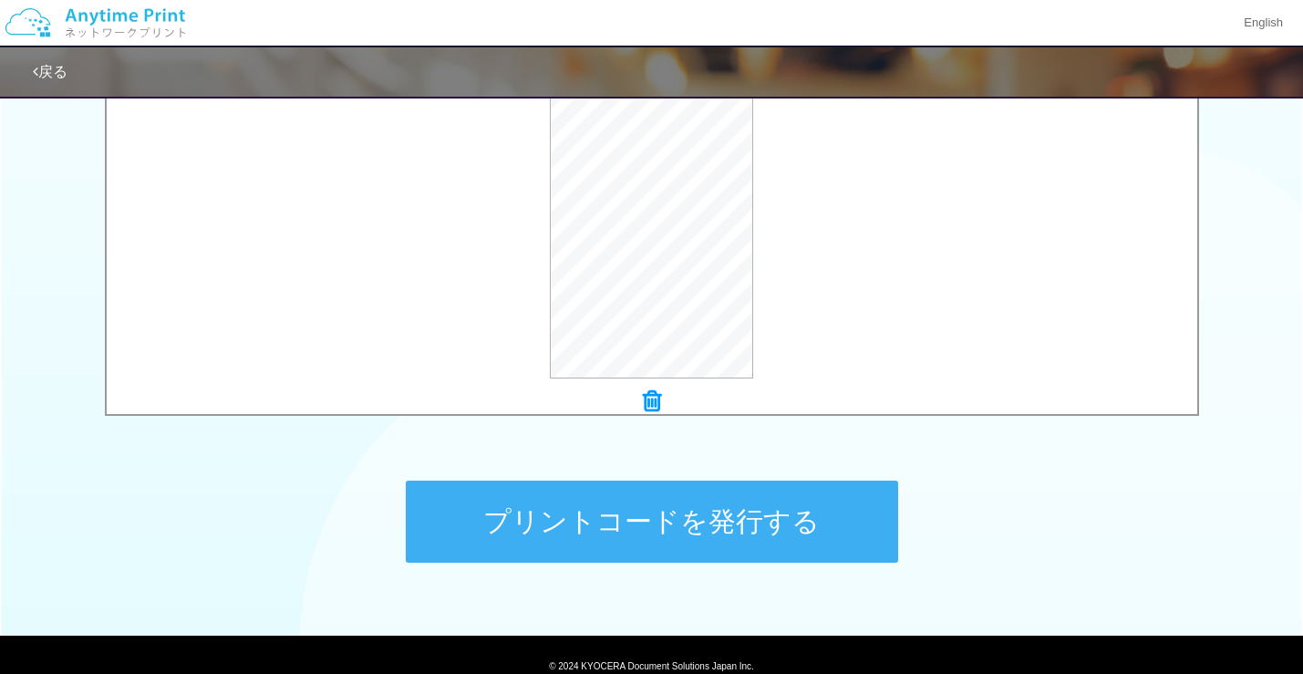
click at [563, 501] on button "プリントコードを発行する" at bounding box center [652, 522] width 492 height 82
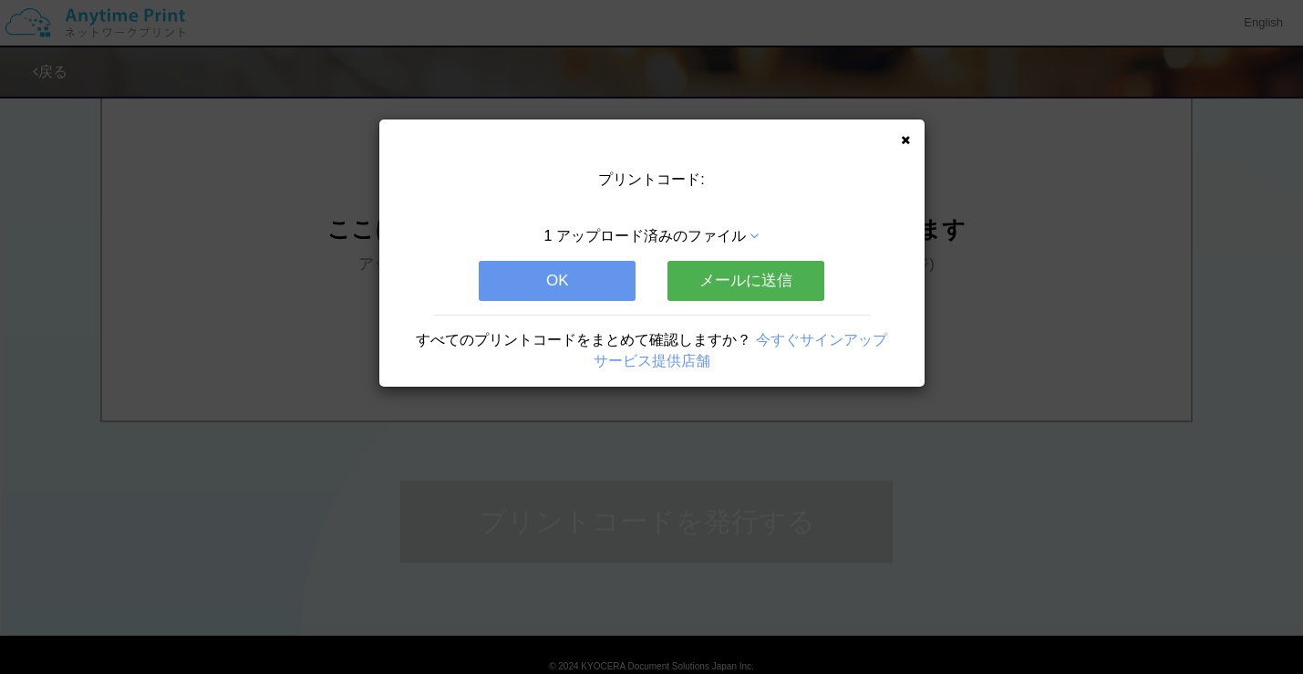
scroll to position [0, 0]
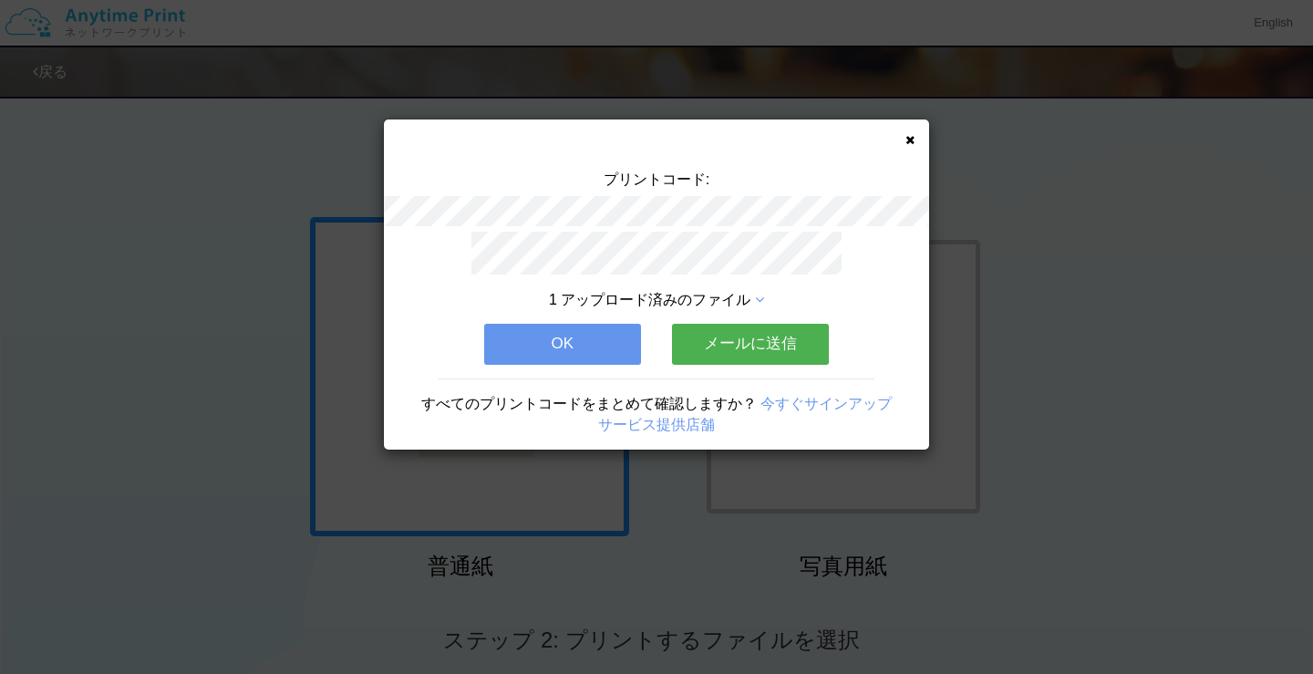
click at [116, 448] on div "プリントコード: 1 アップロード済みのファイル OK メールに送信 すべてのプリントコードをまとめて確認しますか？ 今すぐサインアップ サービス提供店舗" at bounding box center [656, 337] width 1313 height 674
click at [557, 344] on button "OK" at bounding box center [562, 344] width 157 height 40
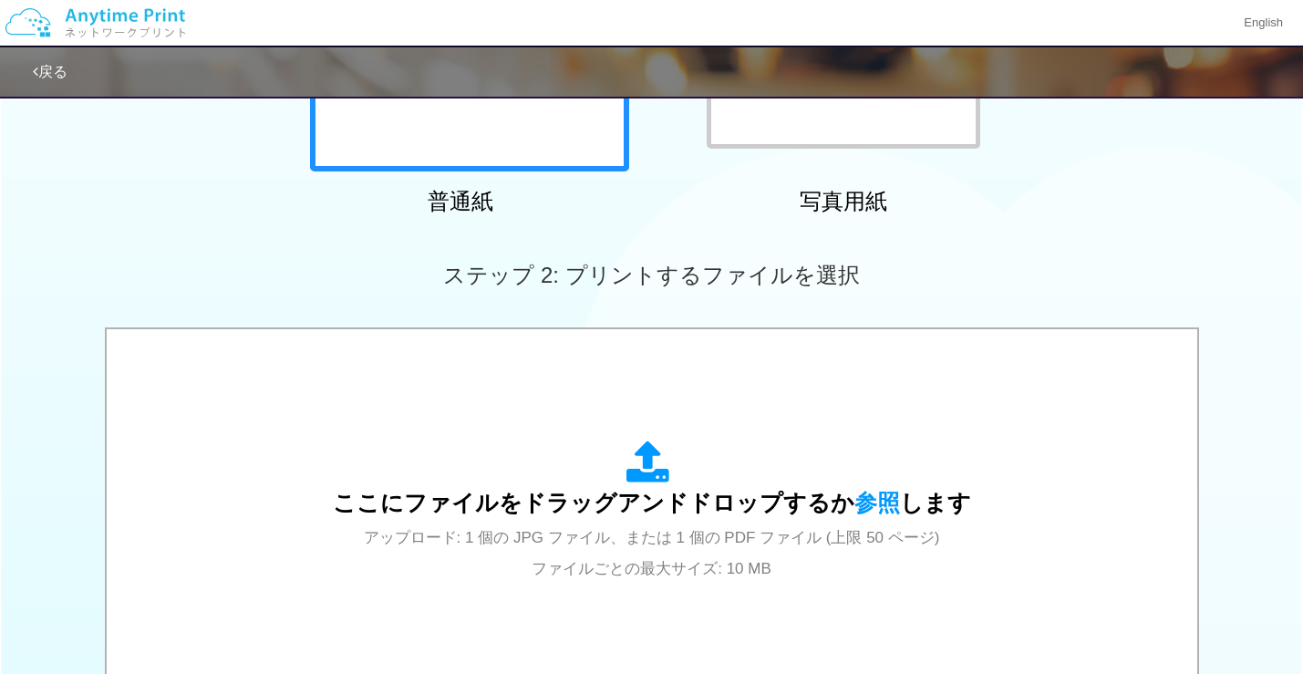
scroll to position [547, 0]
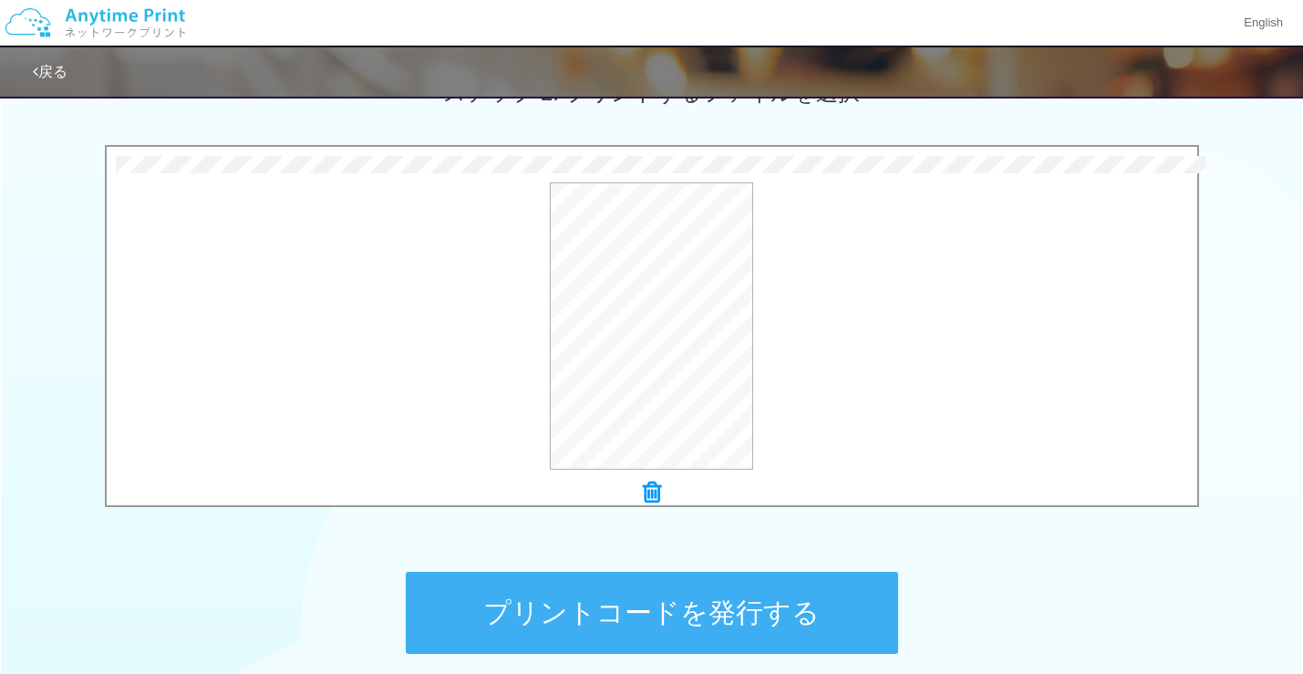
click at [602, 588] on button "プリントコードを発行する" at bounding box center [652, 613] width 492 height 82
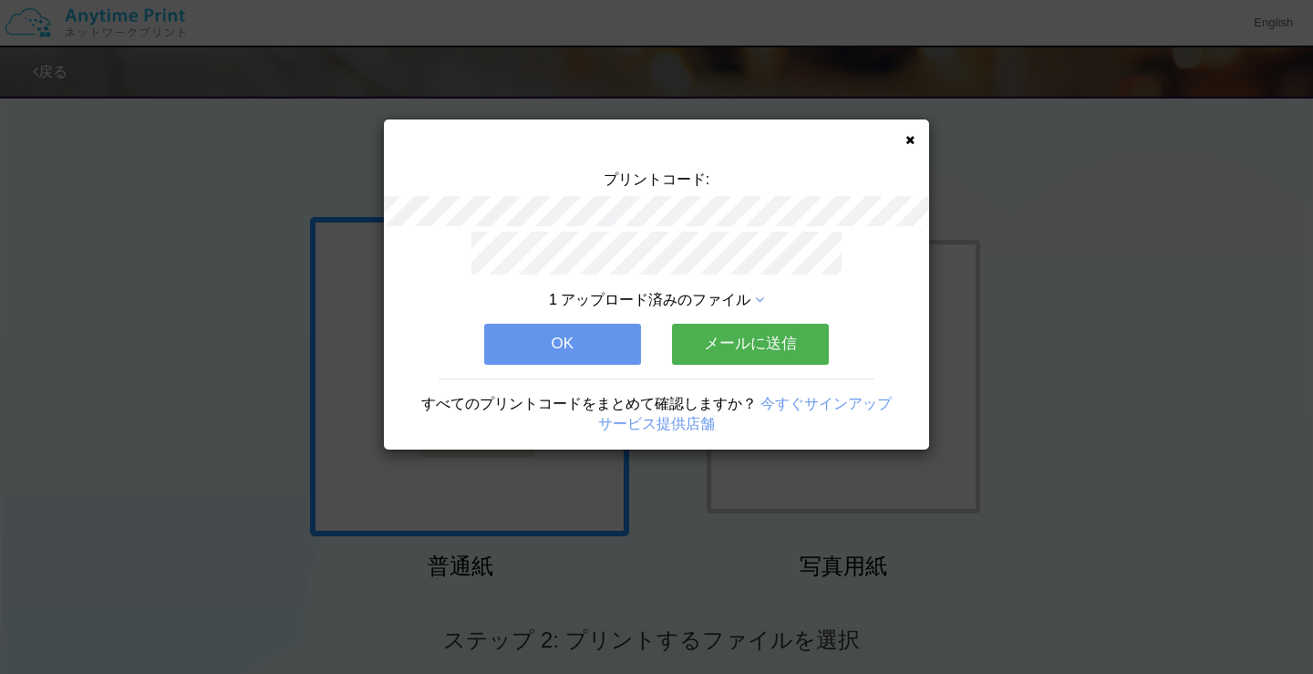
click at [95, 357] on div "プリントコード: 1 アップロード済みのファイル OK メールに送信 すべてのプリントコードをまとめて確認しますか？ 今すぐサインアップ サービス提供店舗" at bounding box center [656, 337] width 1313 height 674
click at [513, 344] on button "OK" at bounding box center [562, 344] width 157 height 40
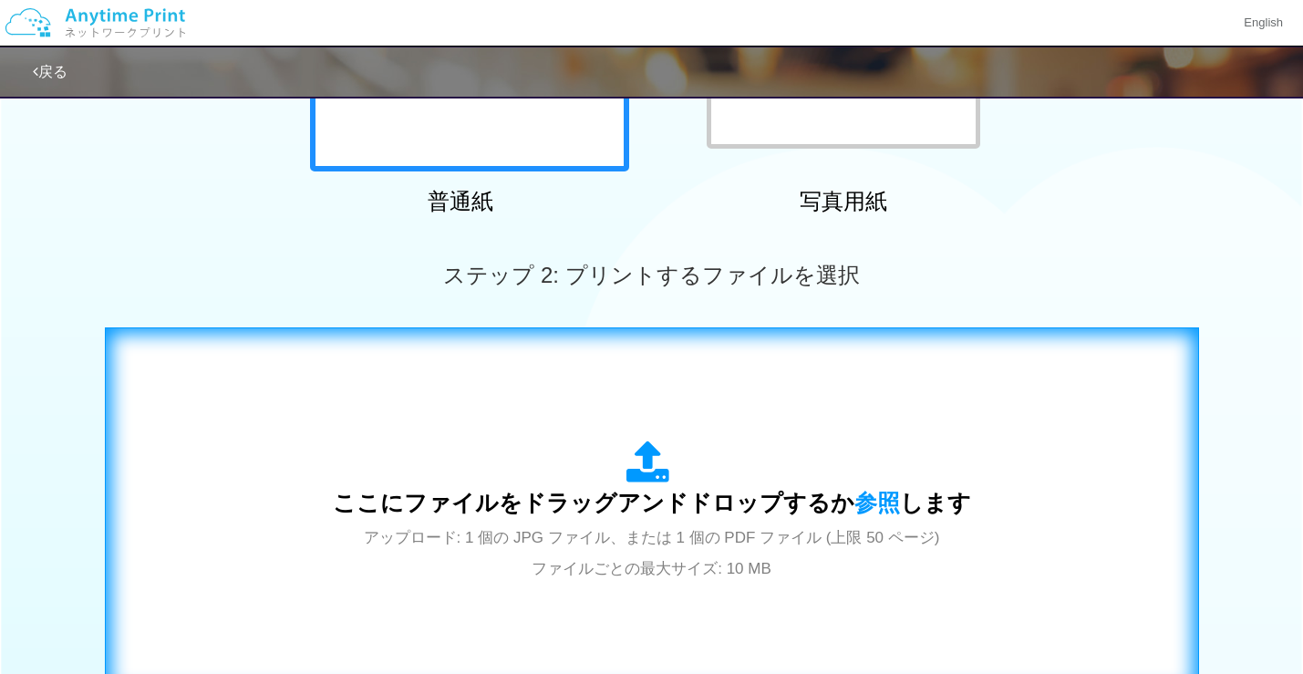
scroll to position [547, 0]
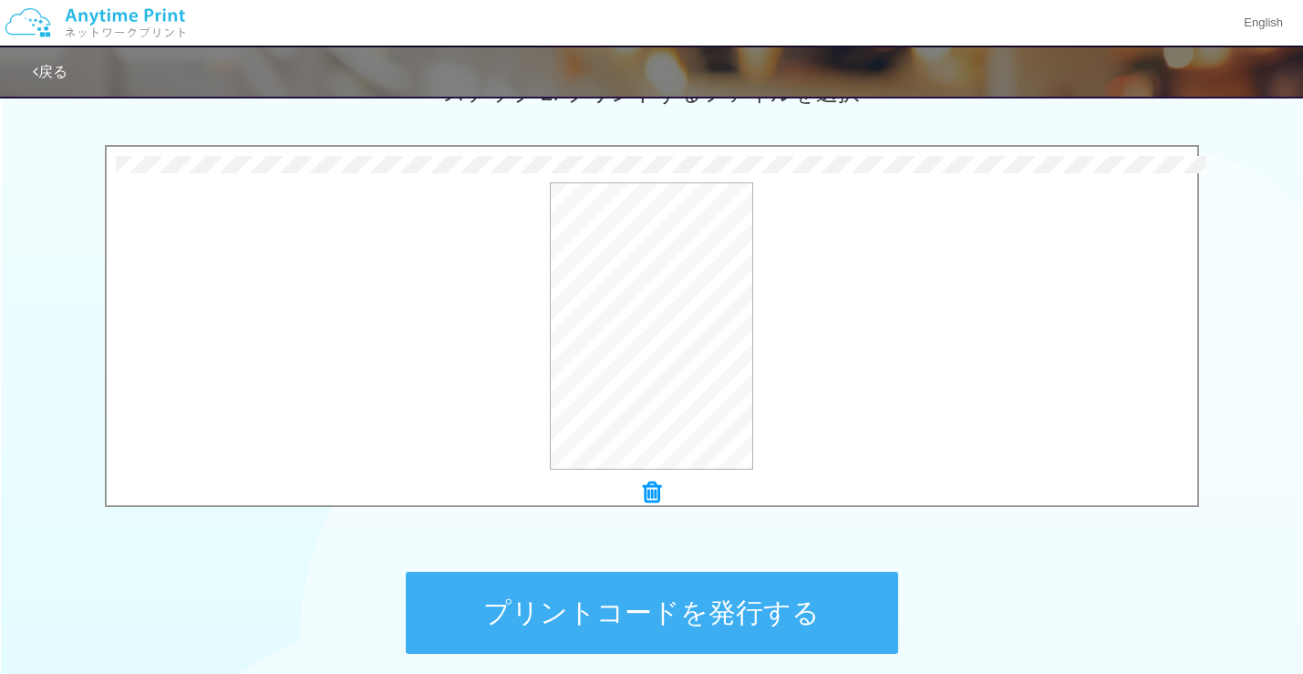
click at [608, 596] on button "プリントコードを発行する" at bounding box center [652, 613] width 492 height 82
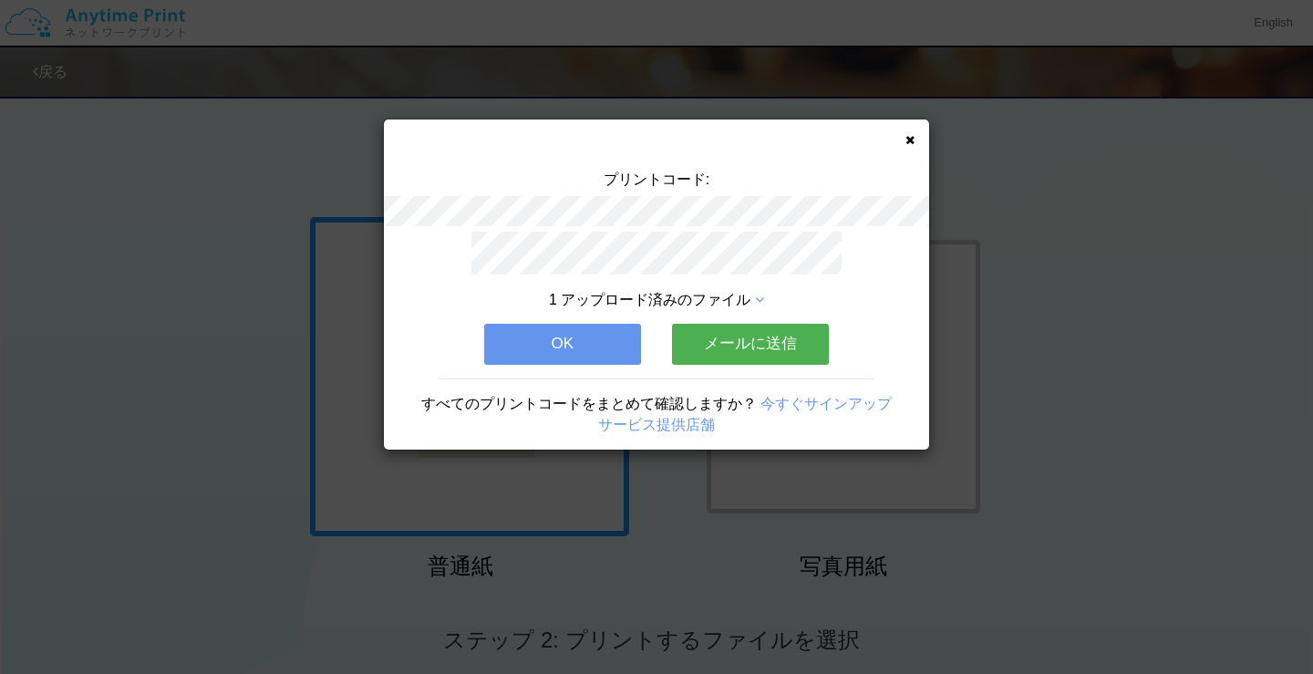
click at [98, 360] on div "プリントコード: 1 アップロード済みのファイル OK メールに送信 すべてのプリントコードをまとめて確認しますか？ 今すぐサインアップ サービス提供店舗" at bounding box center [656, 337] width 1313 height 674
click at [521, 345] on button "OK" at bounding box center [562, 344] width 157 height 40
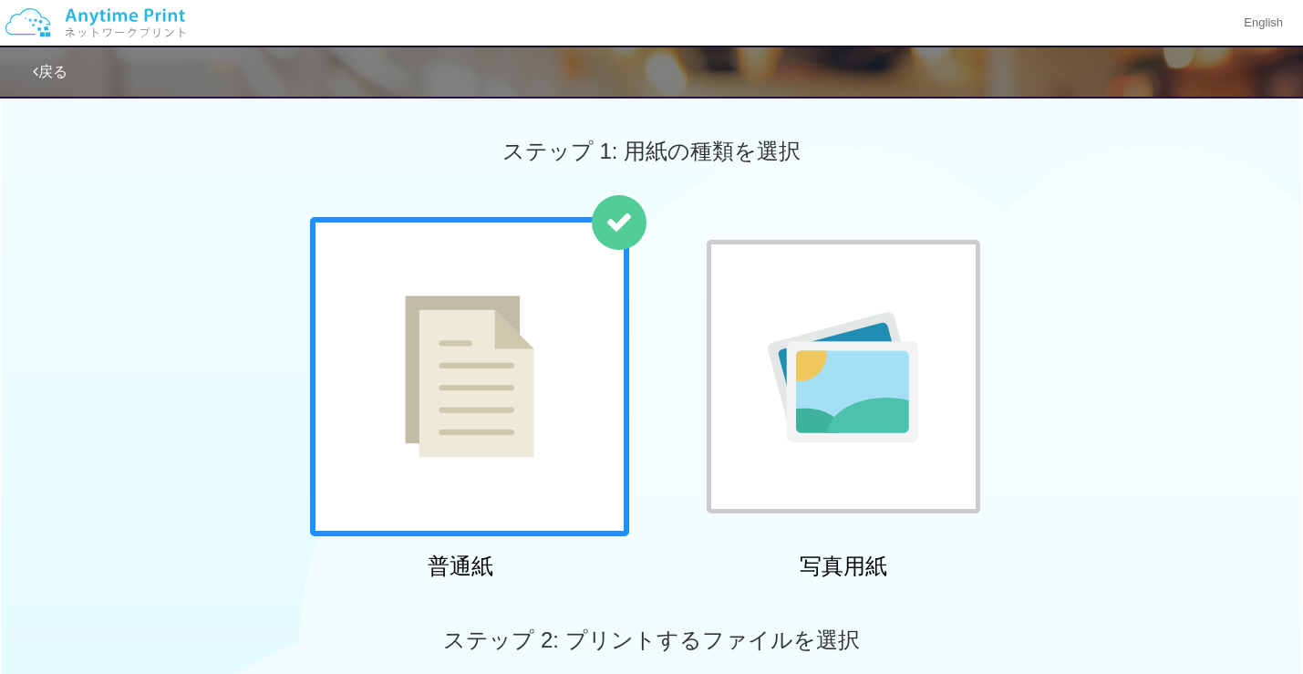
click at [668, 567] on div "普通紙 写真用紙" at bounding box center [652, 402] width 702 height 370
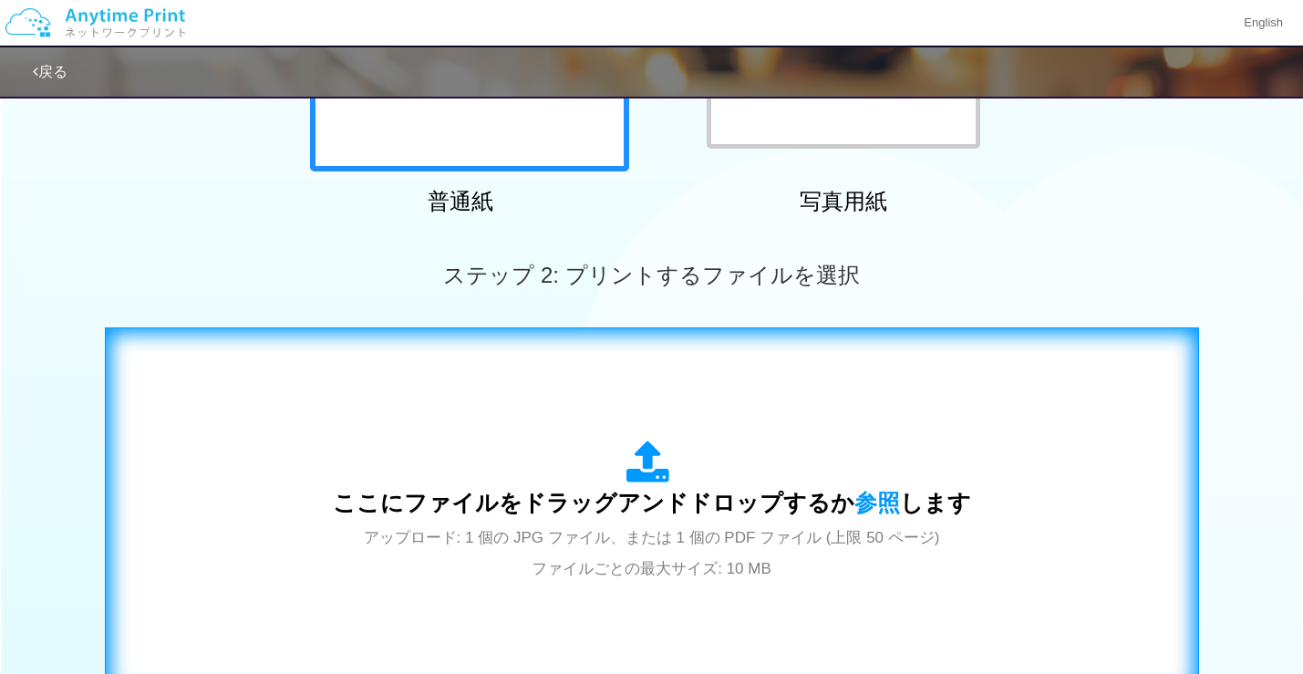
scroll to position [638, 0]
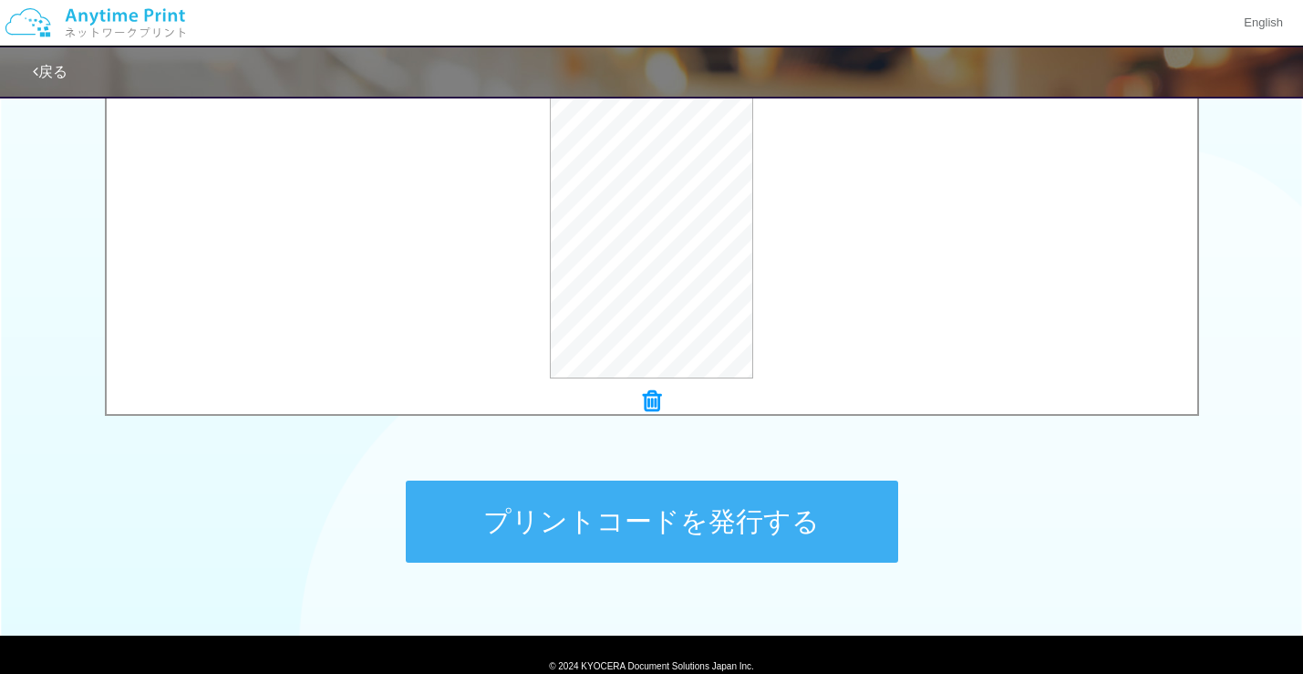
click at [524, 507] on button "プリントコードを発行する" at bounding box center [652, 522] width 492 height 82
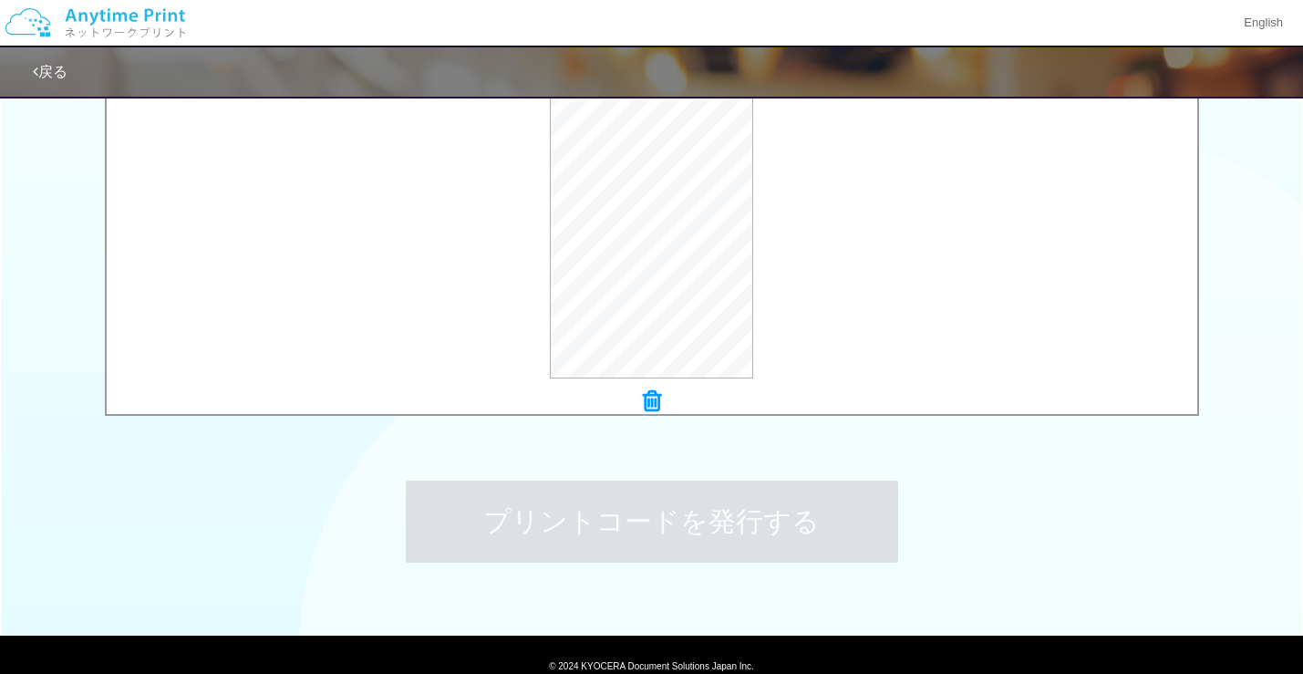
scroll to position [0, 0]
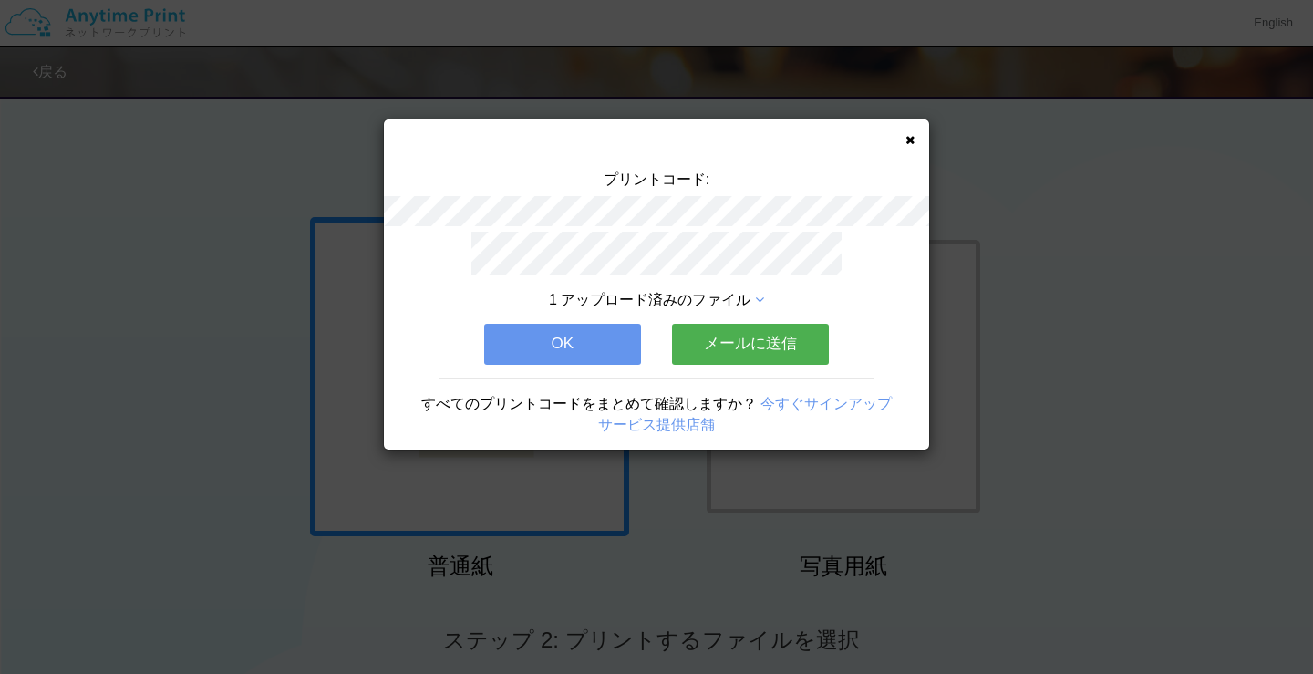
click at [101, 394] on div "プリントコード: 1 アップロード済みのファイル OK メールに送信 すべてのプリントコードをまとめて確認しますか？ 今すぐサインアップ サービス提供店舗" at bounding box center [656, 337] width 1313 height 674
click at [570, 337] on button "OK" at bounding box center [562, 344] width 157 height 40
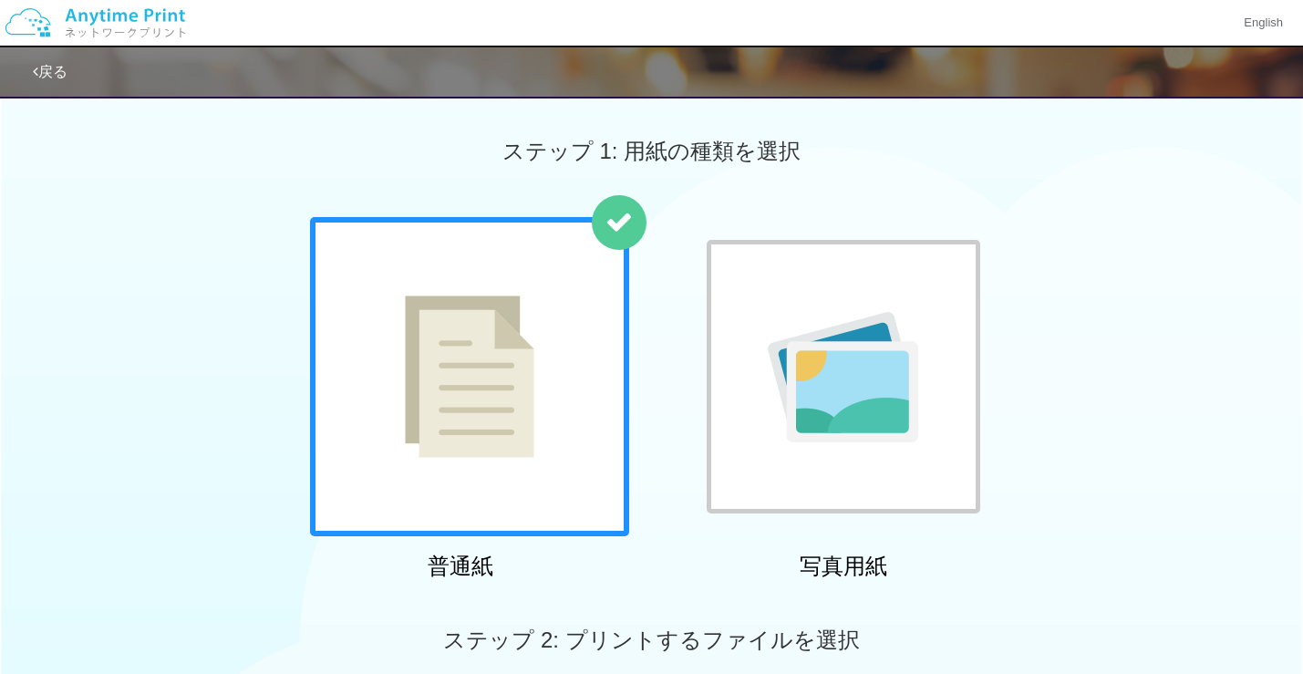
click at [130, 368] on div "普通紙 写真用紙" at bounding box center [651, 402] width 1303 height 370
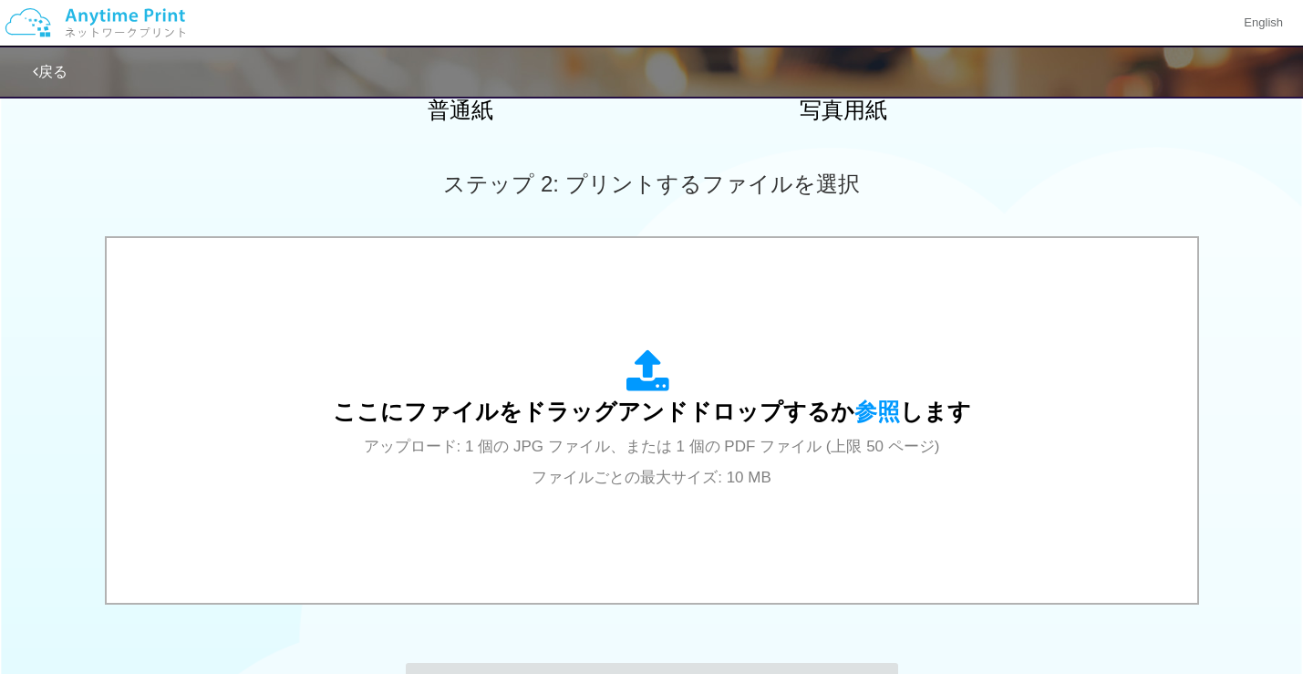
scroll to position [638, 0]
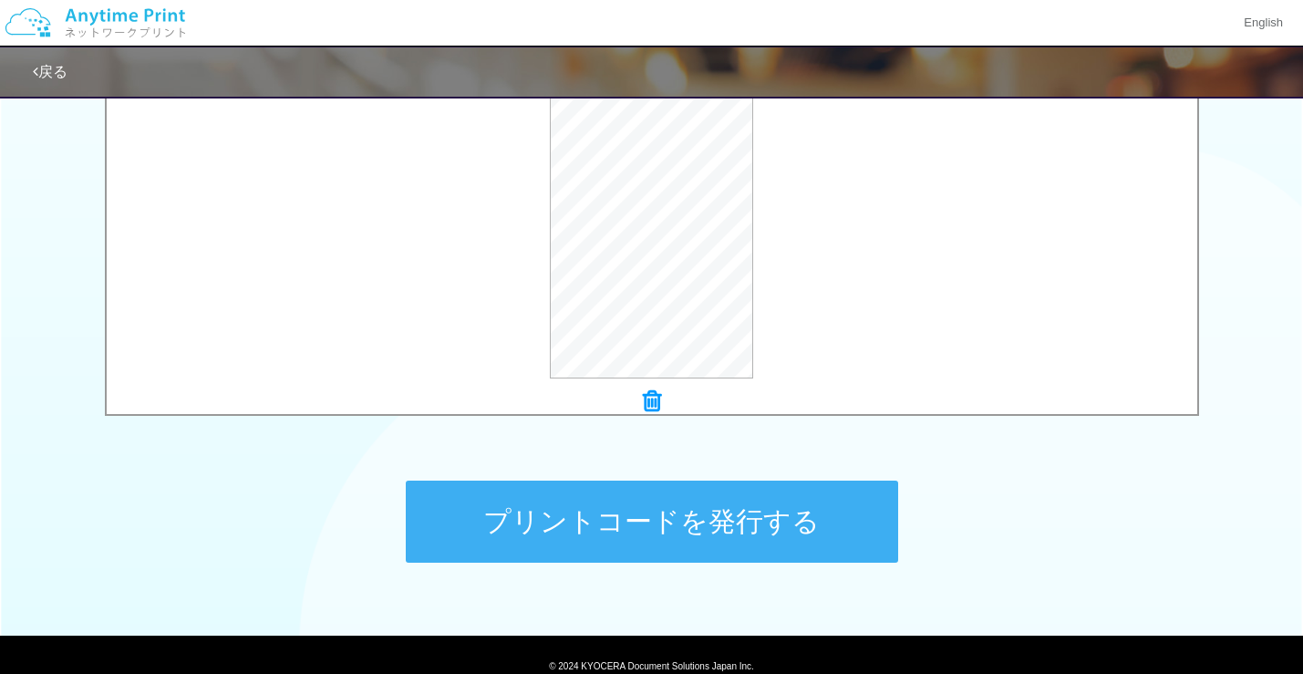
click at [580, 511] on button "プリントコードを発行する" at bounding box center [652, 522] width 492 height 82
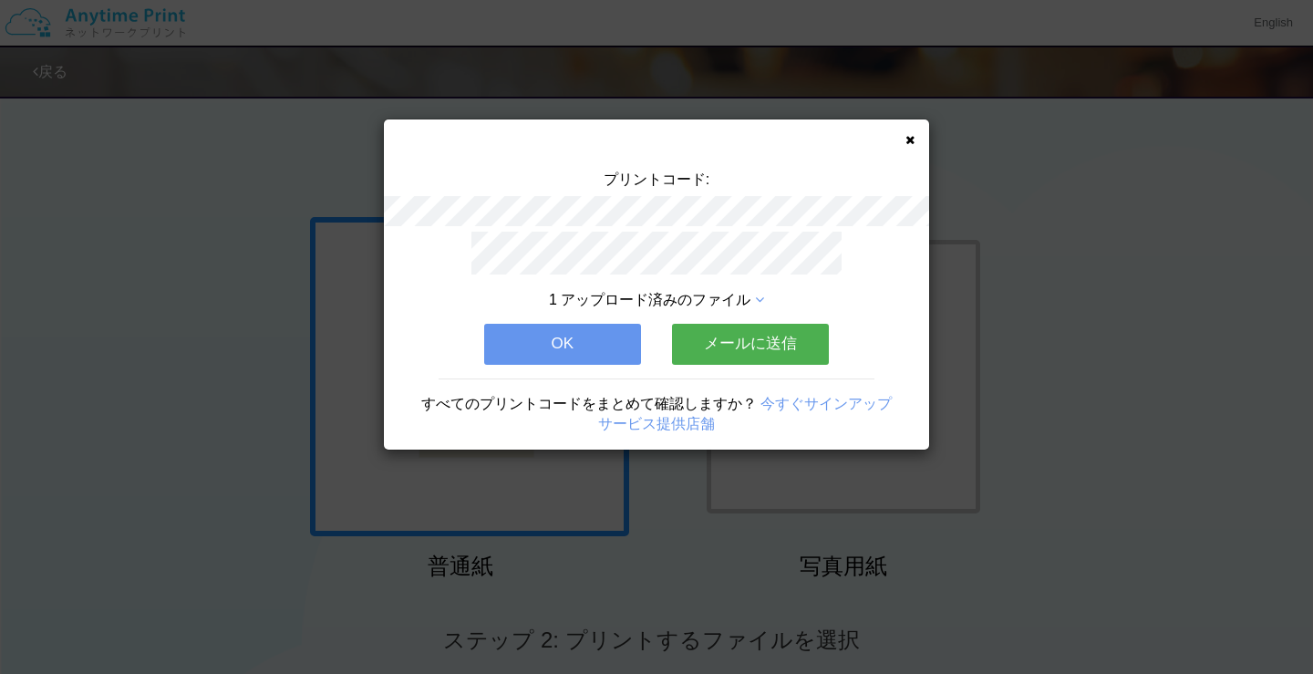
click at [561, 335] on button "OK" at bounding box center [562, 344] width 157 height 40
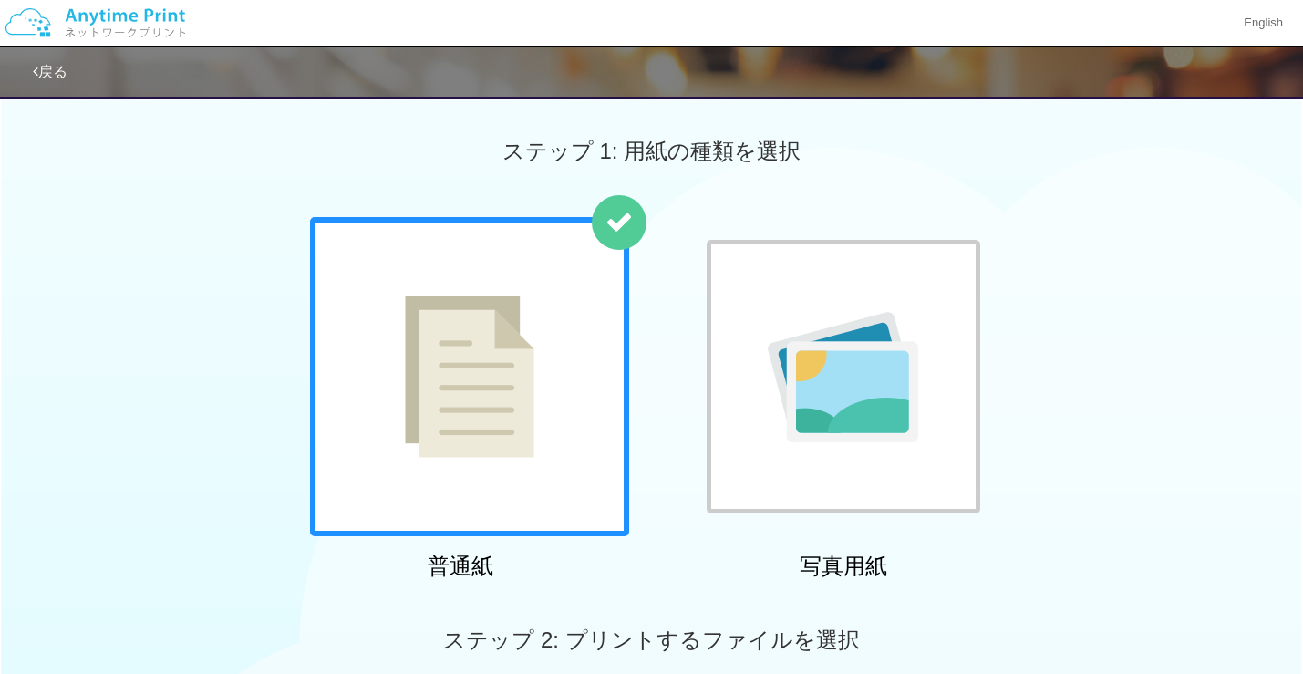
scroll to position [274, 0]
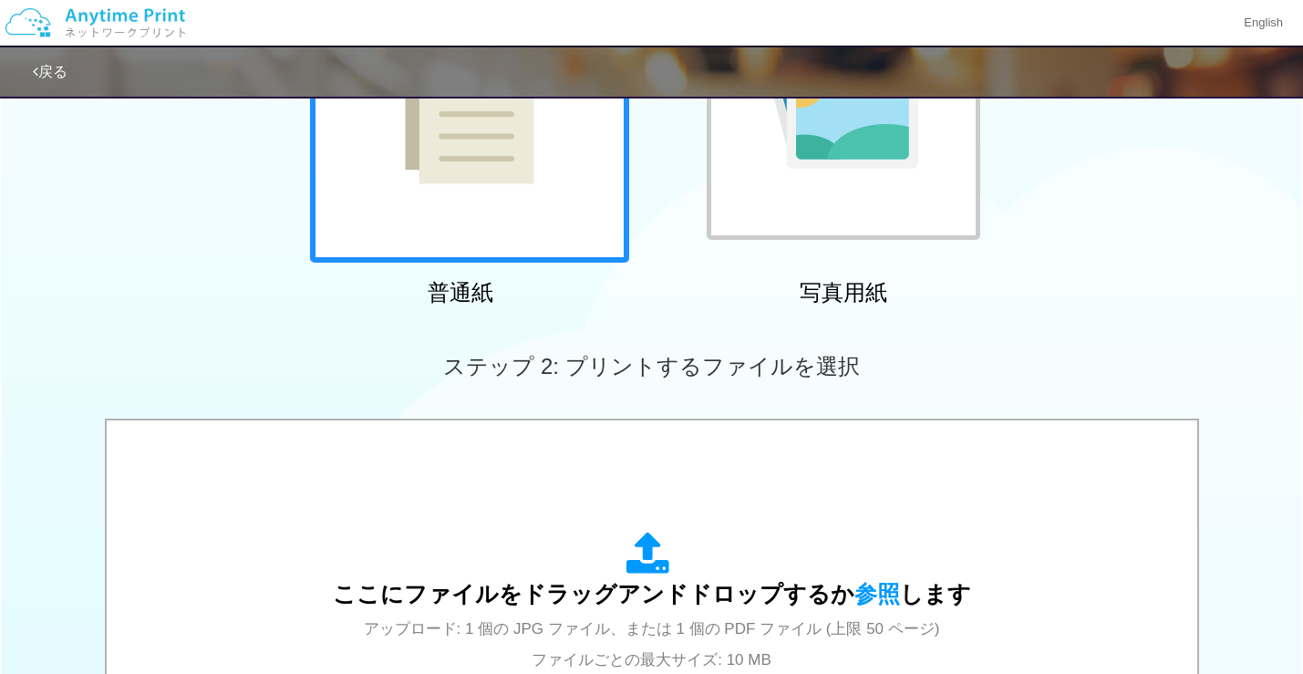
click at [44, 77] on link "戻る" at bounding box center [50, 72] width 35 height 16
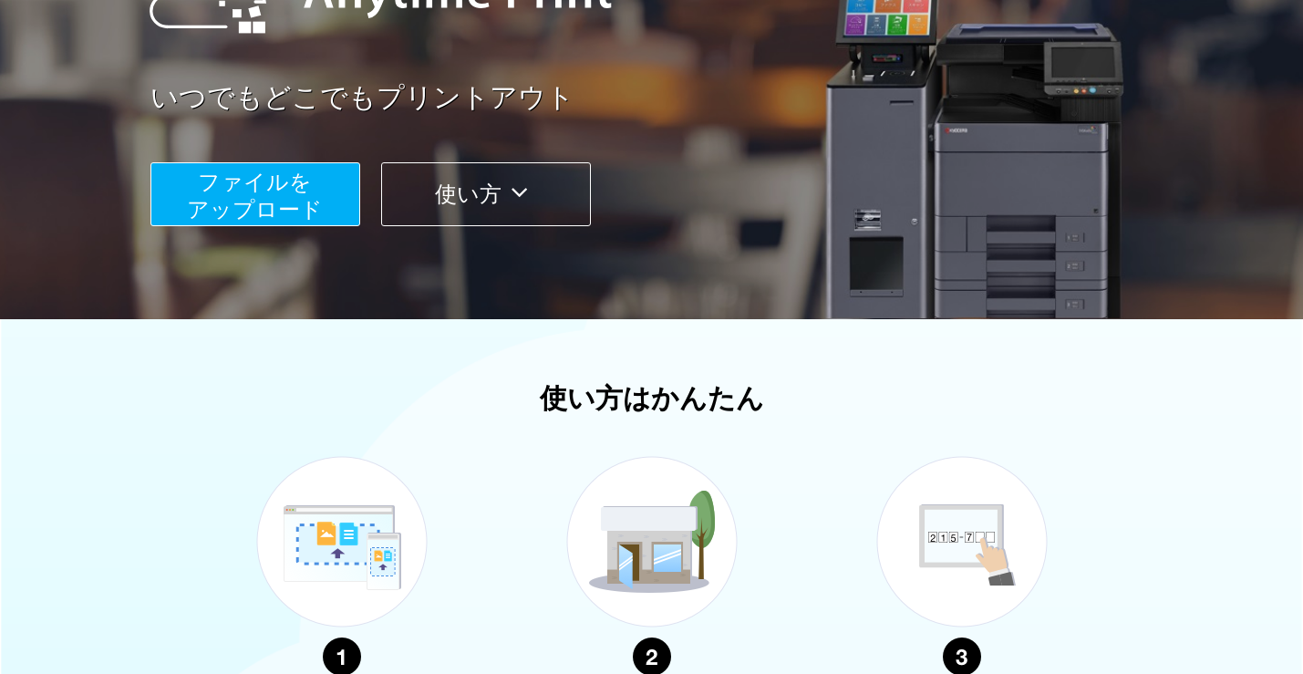
click at [434, 199] on button "使い方" at bounding box center [486, 194] width 210 height 64
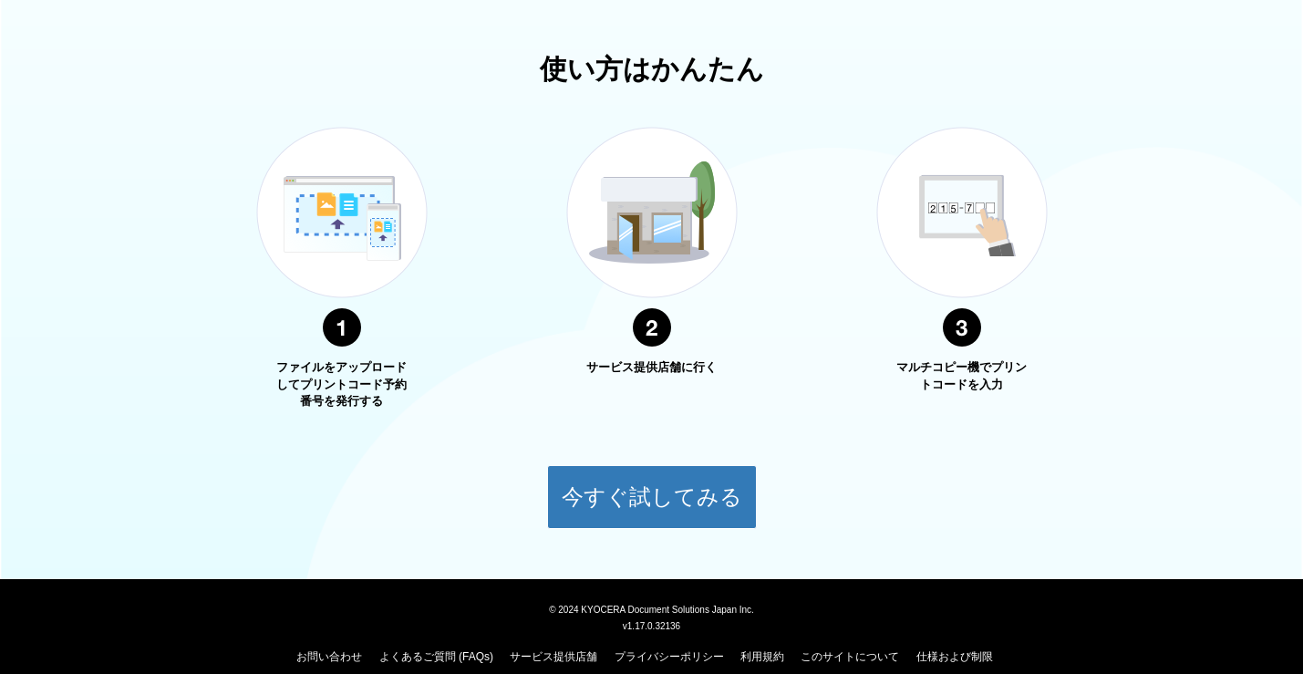
scroll to position [622, 0]
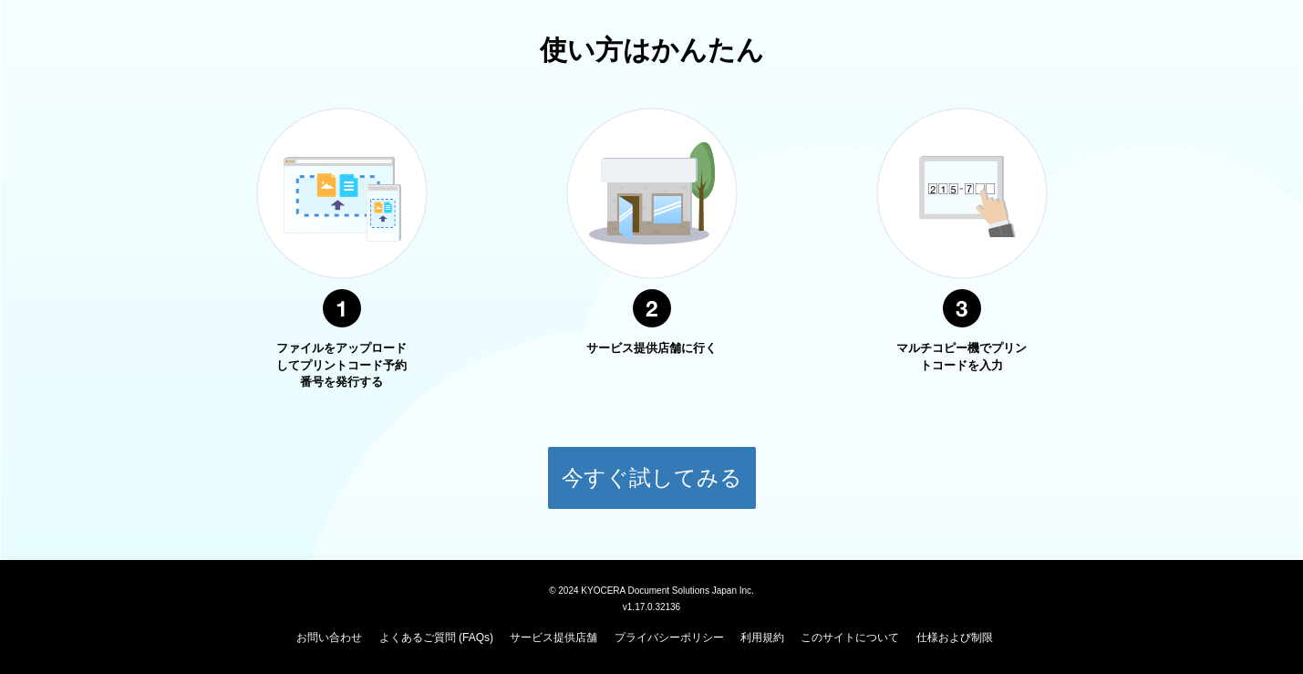
click at [638, 307] on img at bounding box center [652, 218] width 228 height 288
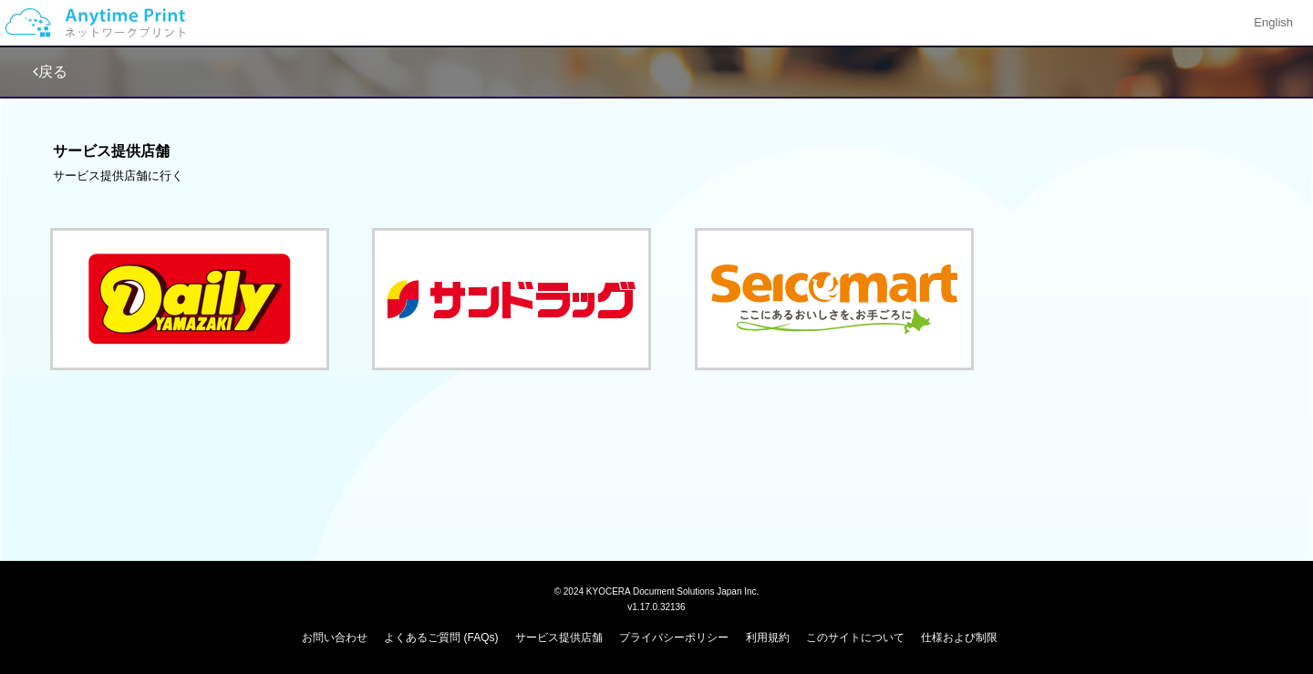
click at [637, 218] on div at bounding box center [657, 278] width 1208 height 187
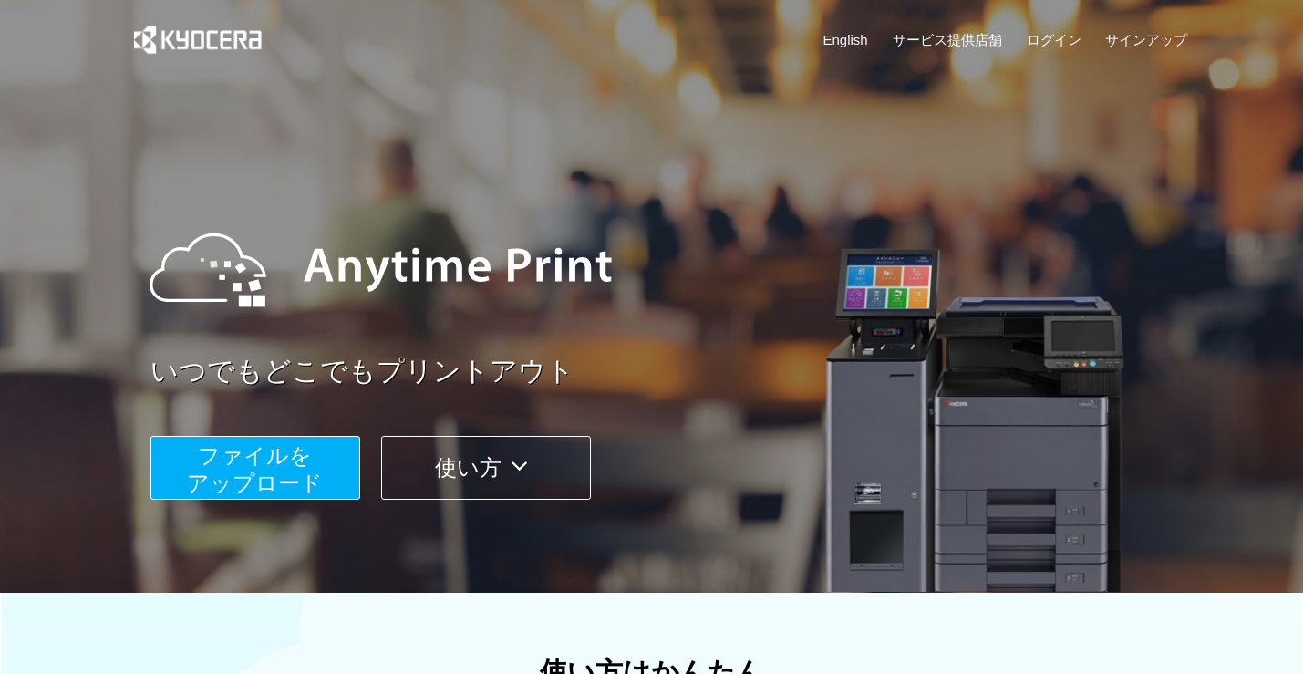
scroll to position [547, 0]
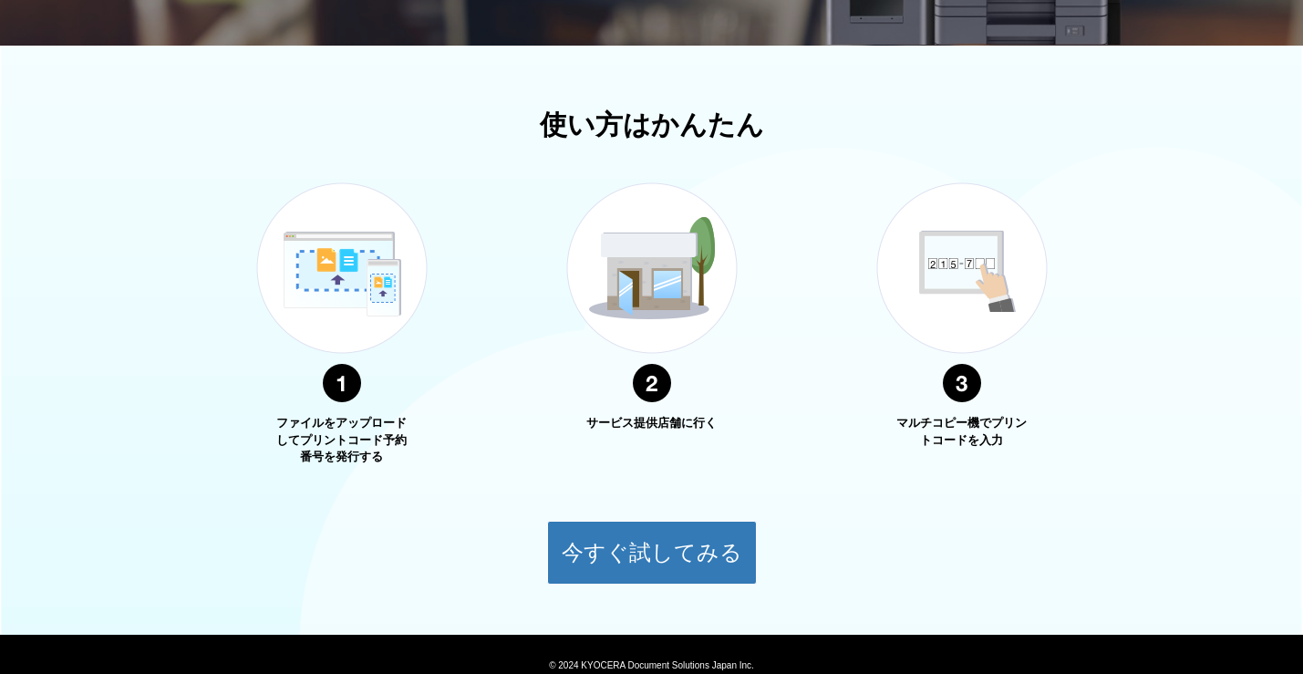
click at [938, 296] on img at bounding box center [962, 293] width 228 height 288
click at [960, 386] on img at bounding box center [962, 293] width 228 height 288
click at [945, 292] on img at bounding box center [962, 293] width 228 height 288
click at [954, 268] on img at bounding box center [962, 293] width 228 height 288
